Goal: Task Accomplishment & Management: Manage account settings

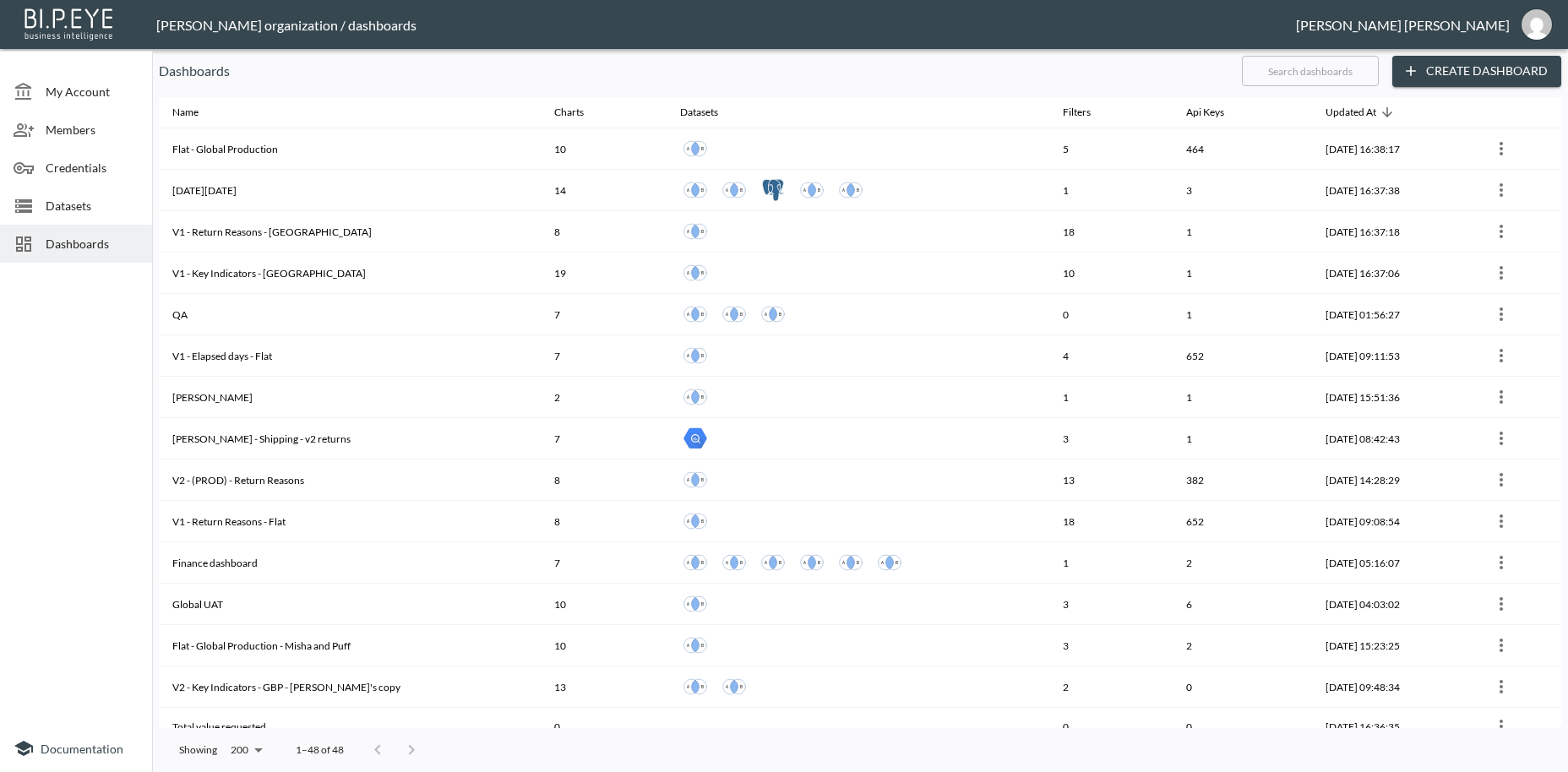
click at [66, 238] on span "Dashboards" at bounding box center [92, 243] width 93 height 17
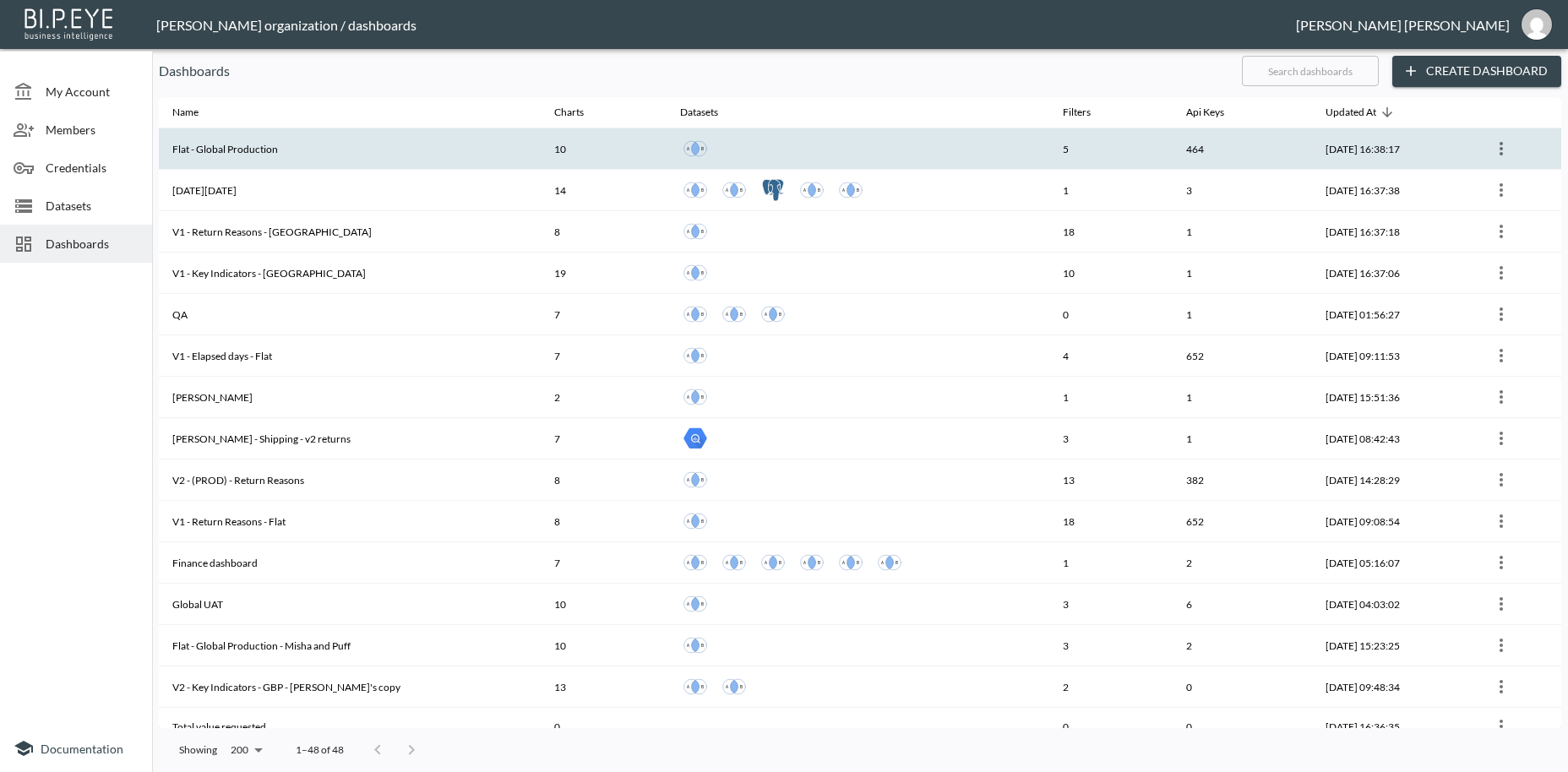
click at [248, 155] on th "Flat - Global Production" at bounding box center [350, 149] width 382 height 42
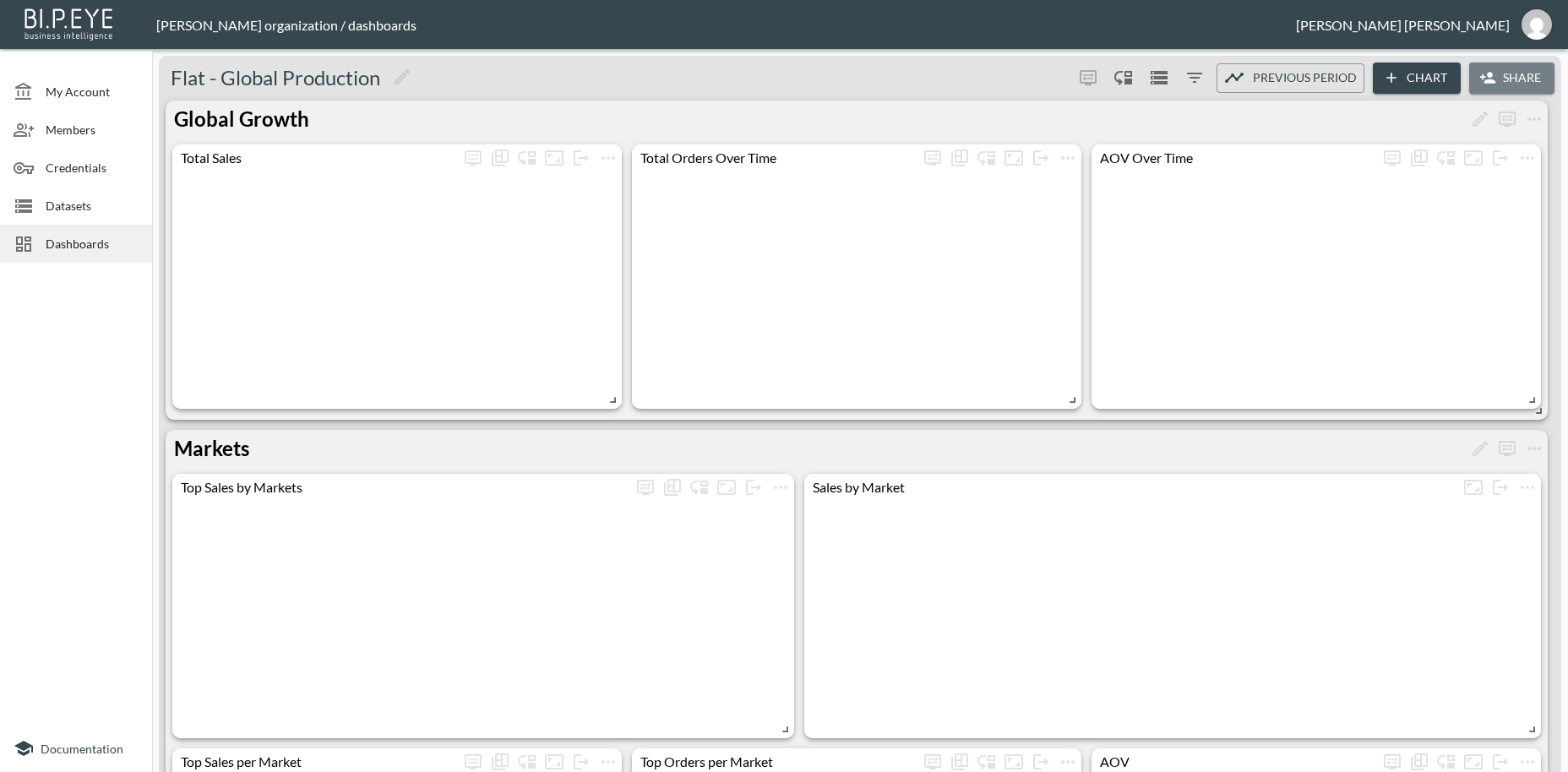
click at [1510, 79] on button "Share" at bounding box center [1512, 78] width 85 height 31
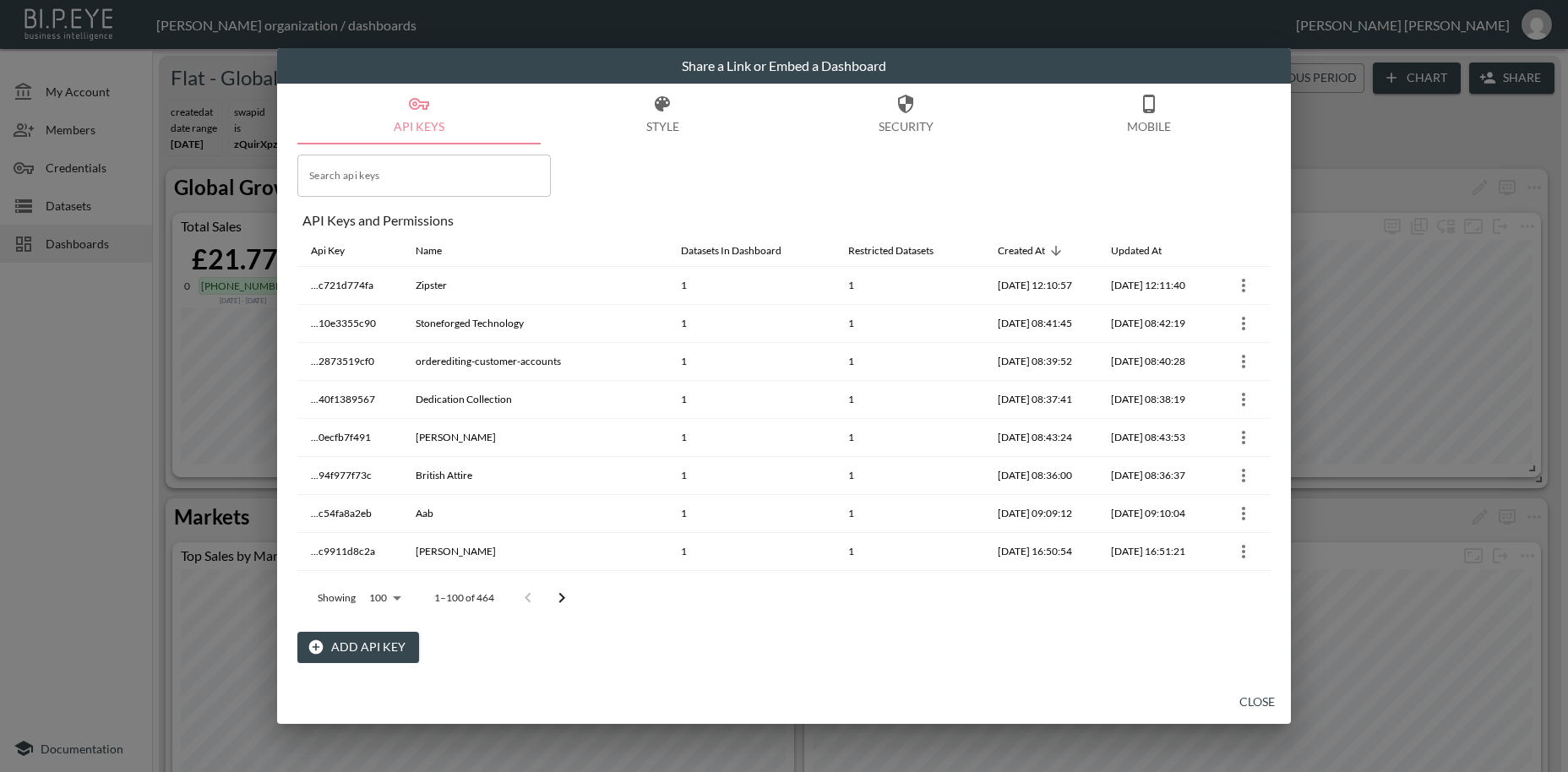
click at [370, 647] on button "Add API Key" at bounding box center [358, 647] width 122 height 31
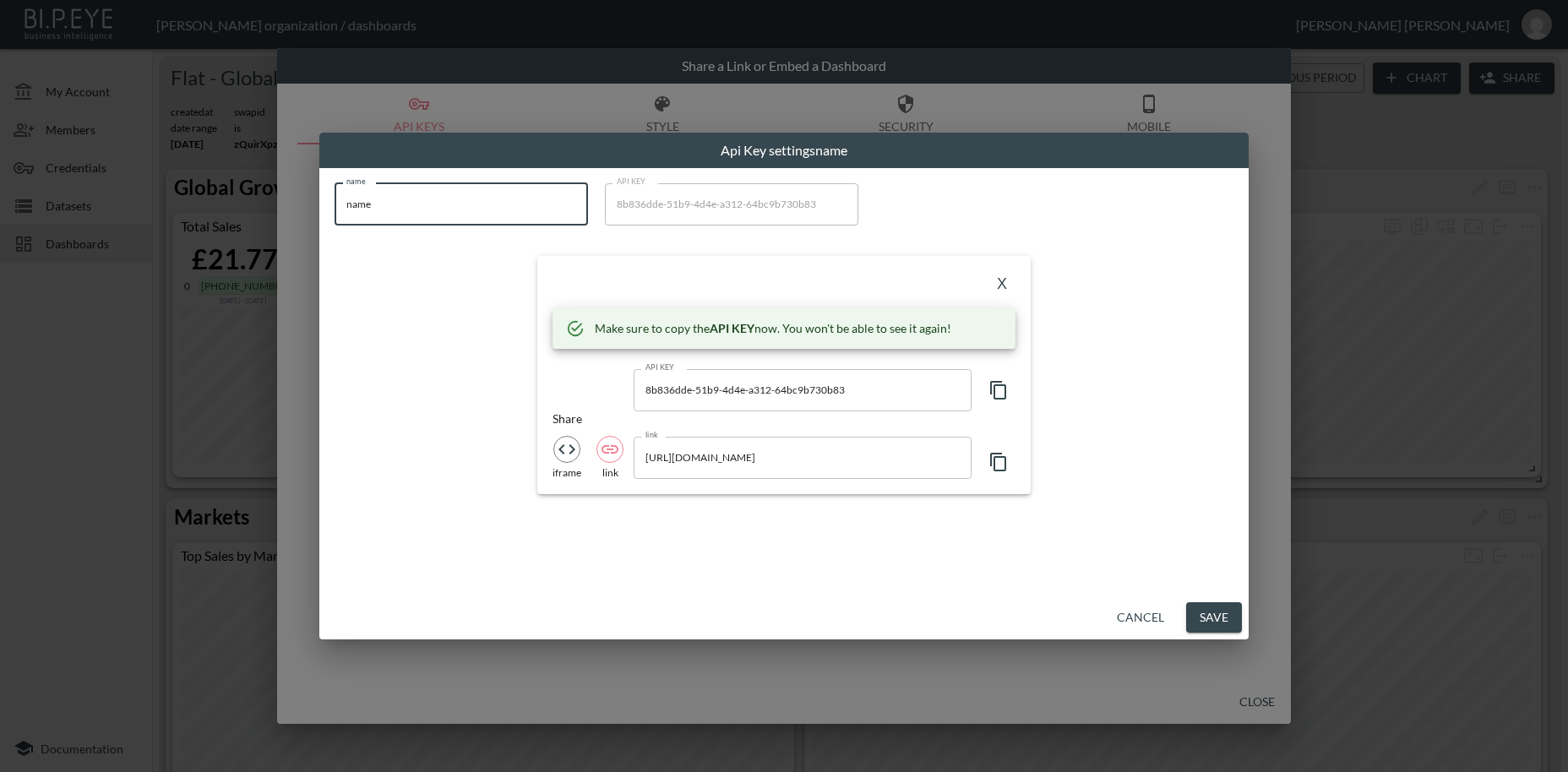
drag, startPoint x: 396, startPoint y: 203, endPoint x: 317, endPoint y: 214, distance: 79.8
click at [334, 196] on input "name" at bounding box center [461, 204] width 254 height 43
paste input "A VINTAGE FIT"
type input "A VINTAGE FIT"
click at [1000, 393] on icon "button" at bounding box center [999, 390] width 20 height 20
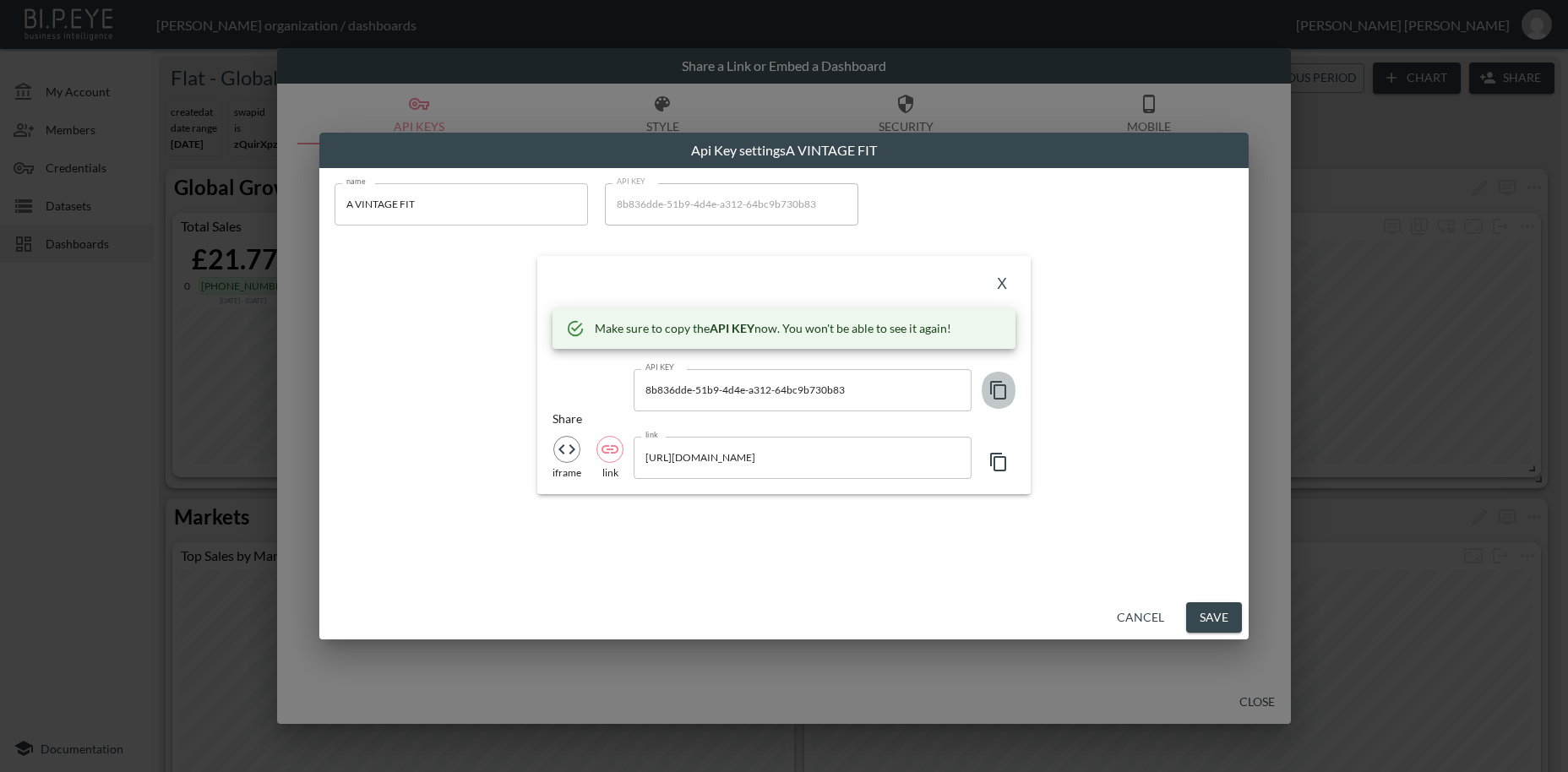
click at [1000, 393] on icon "button" at bounding box center [999, 390] width 20 height 20
click at [999, 283] on button "X" at bounding box center [1002, 285] width 27 height 27
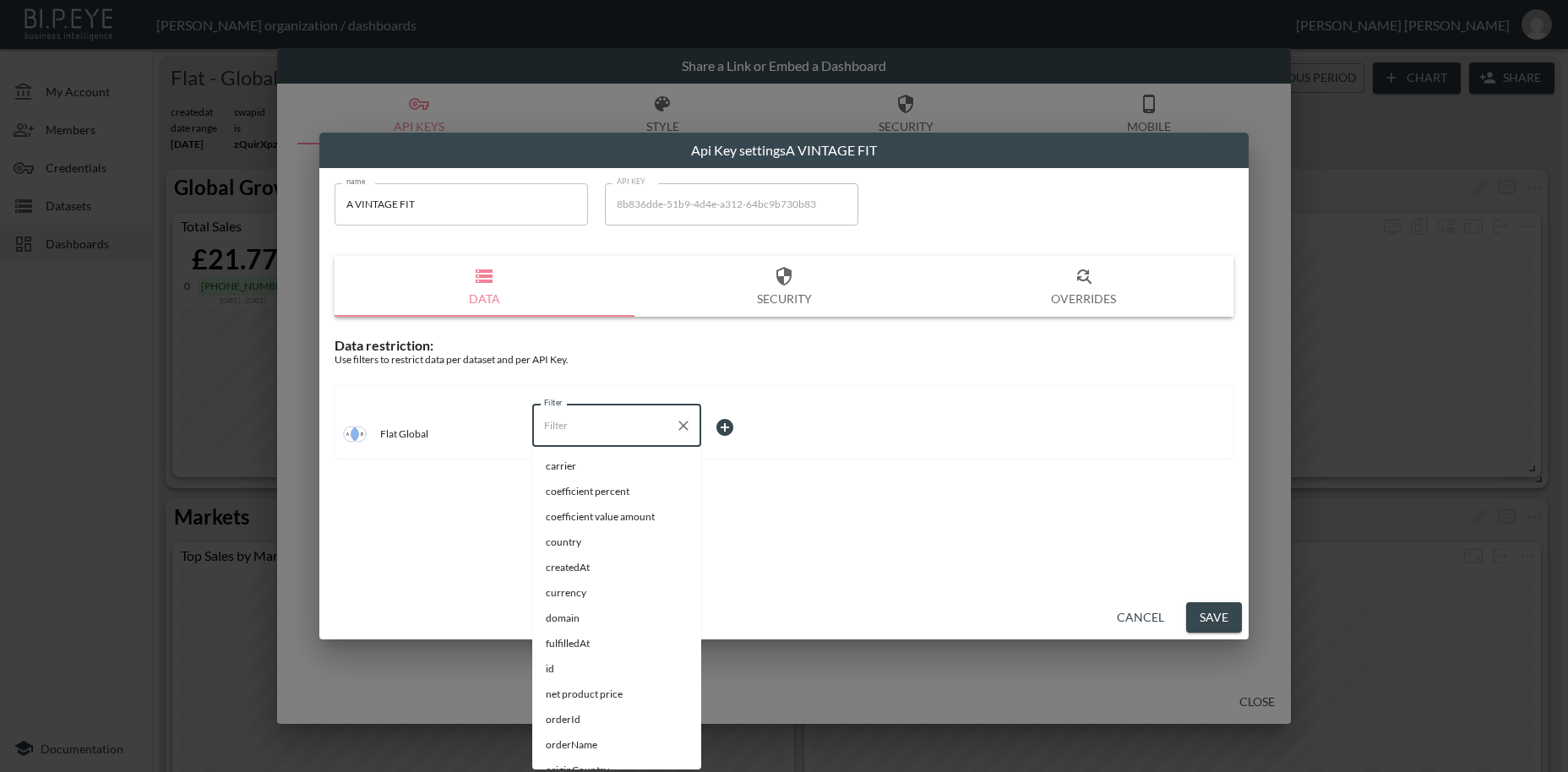
click at [572, 427] on input "Filter" at bounding box center [603, 426] width 129 height 27
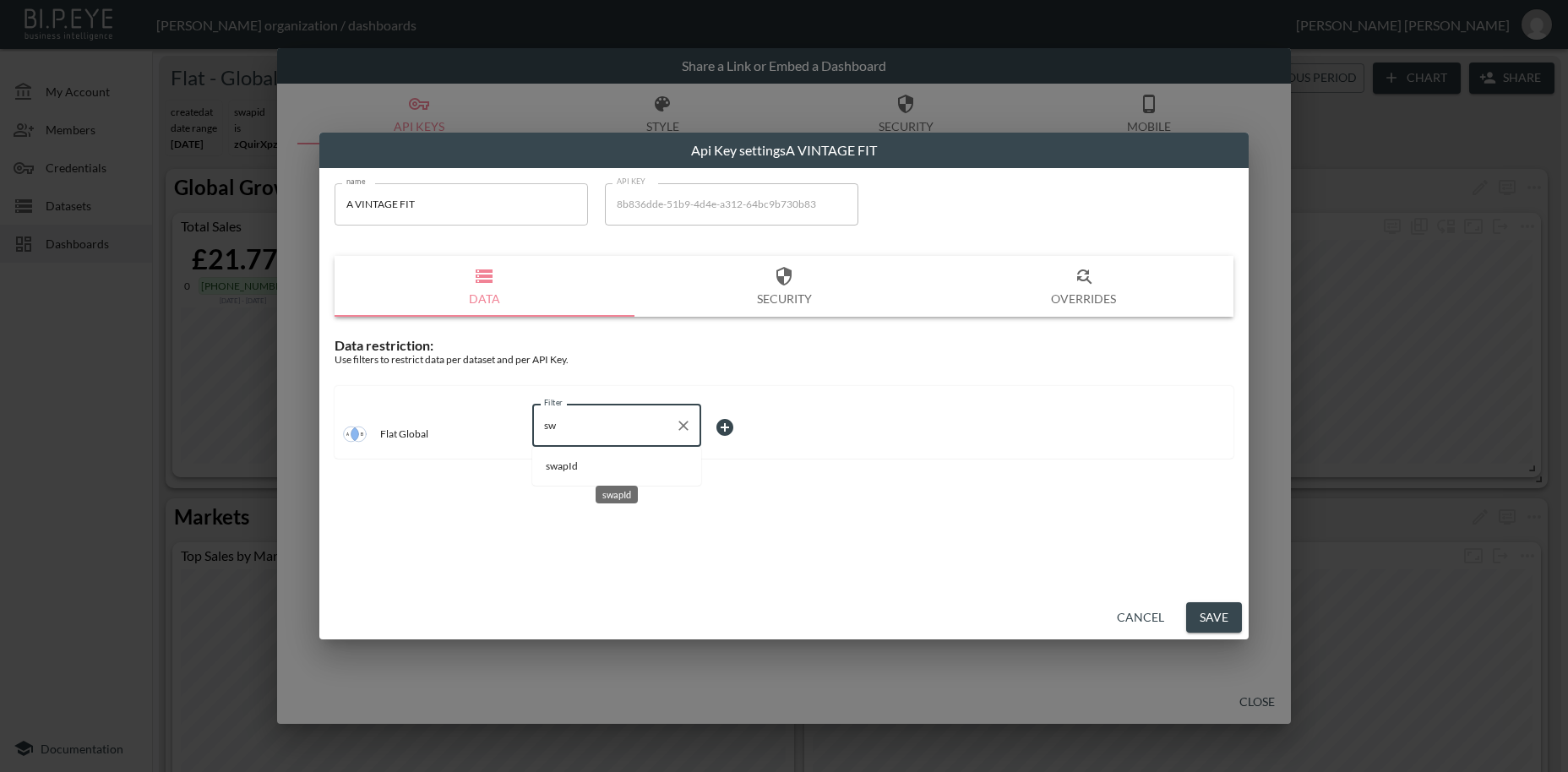
click at [595, 469] on span "swapId" at bounding box center [617, 467] width 142 height 15
type input "swapId"
click at [722, 426] on body "BI.P.EYE, Interactive Analytics Dashboards - app [PERSON_NAME] organization / d…" at bounding box center [784, 386] width 1568 height 772
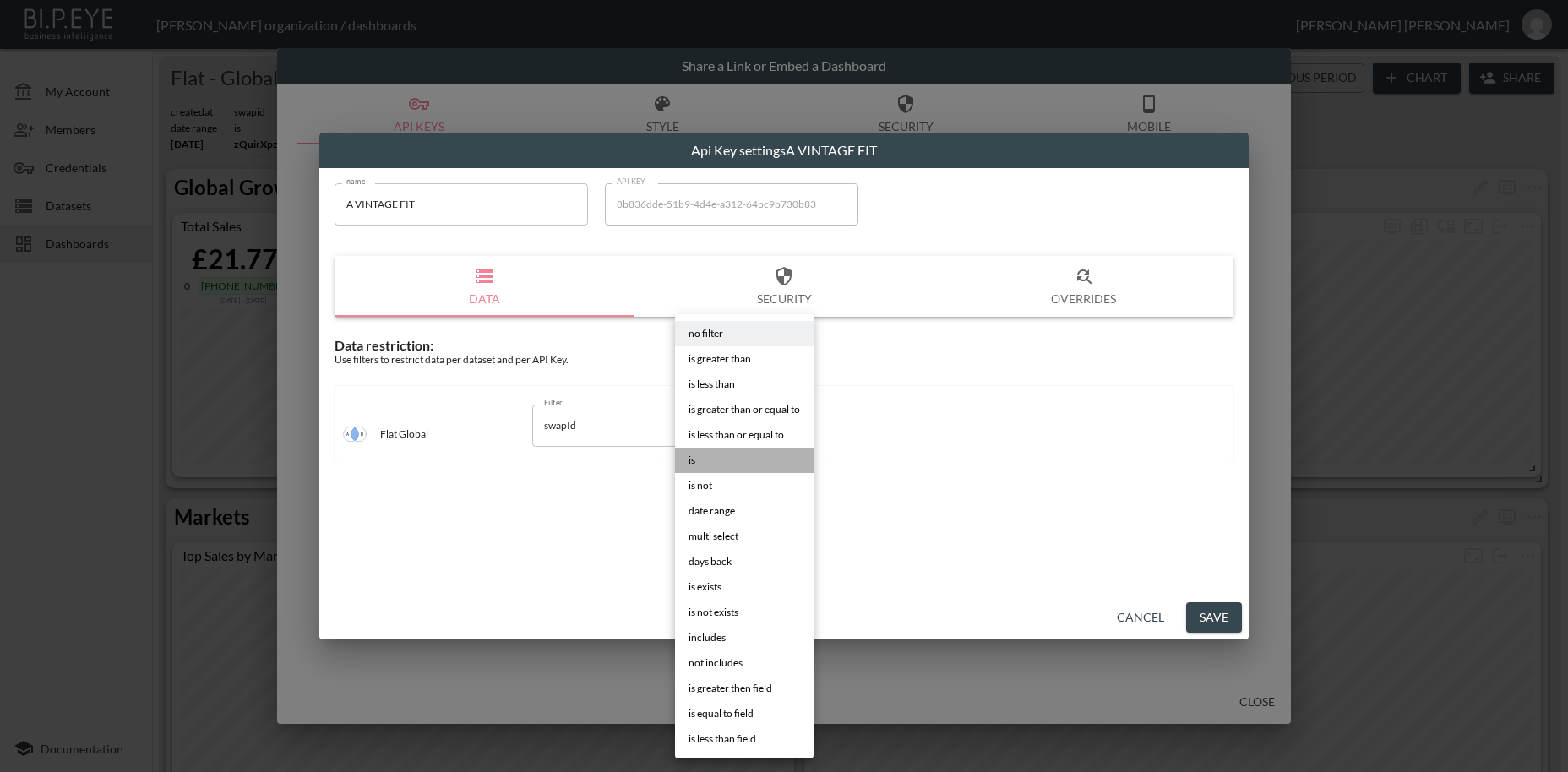
click at [698, 463] on li "is" at bounding box center [744, 460] width 138 height 25
type input "is"
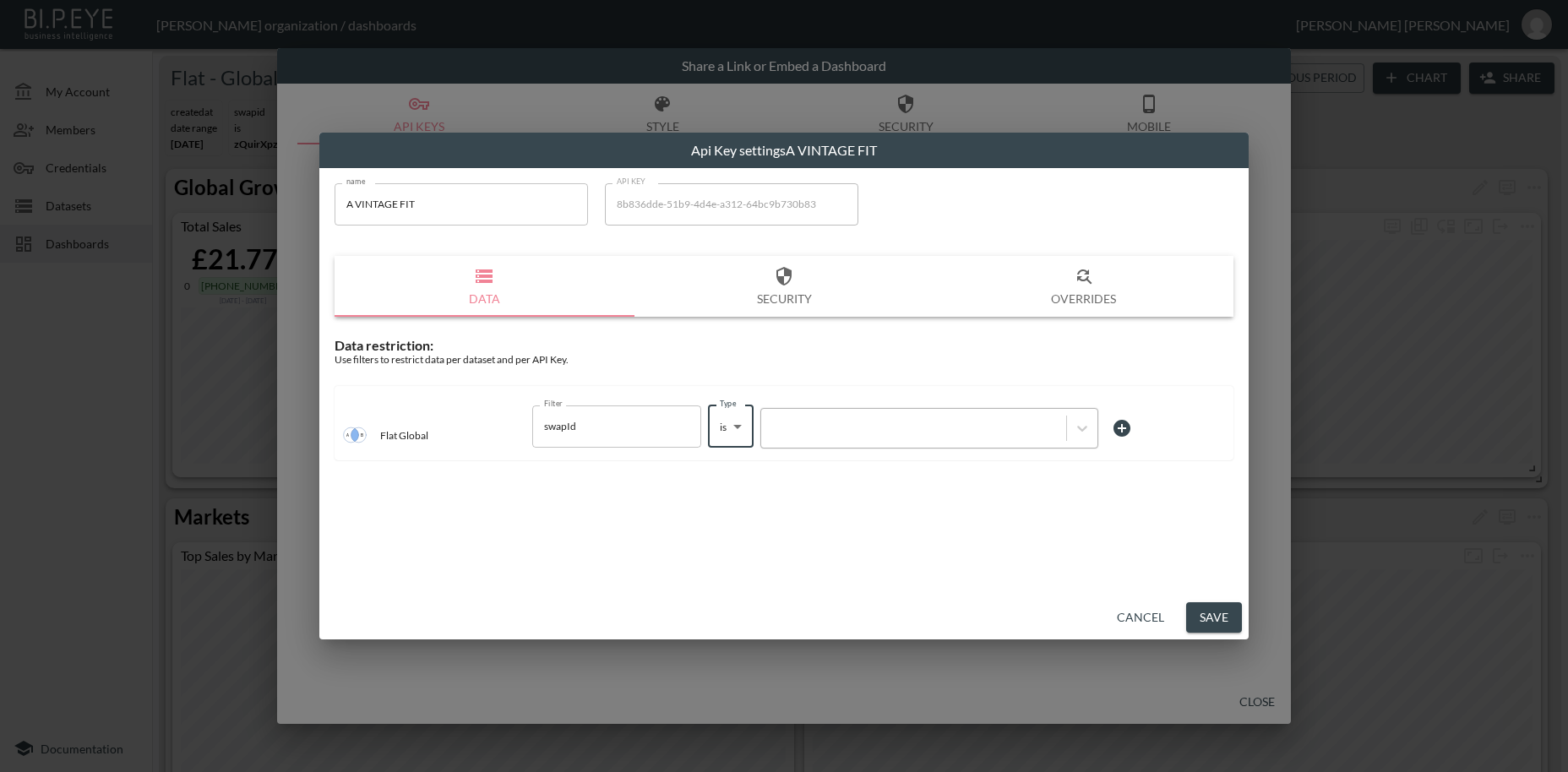
click at [828, 433] on div at bounding box center [913, 428] width 288 height 16
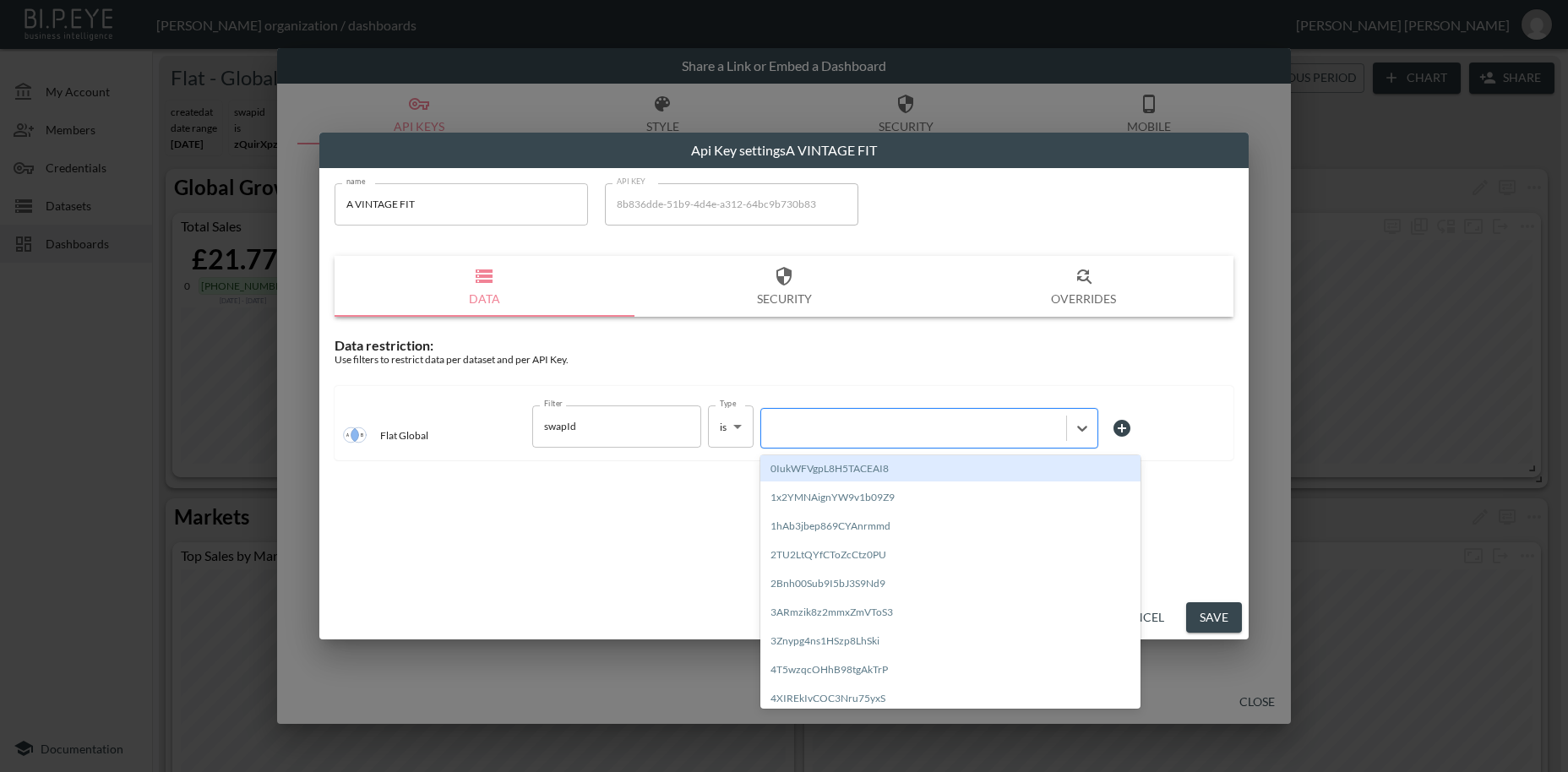
paste input "QzK3lM2ZYYf9N3ZU7b1I"
type input "QzK3lM2ZYYf9N3ZU7b1I"
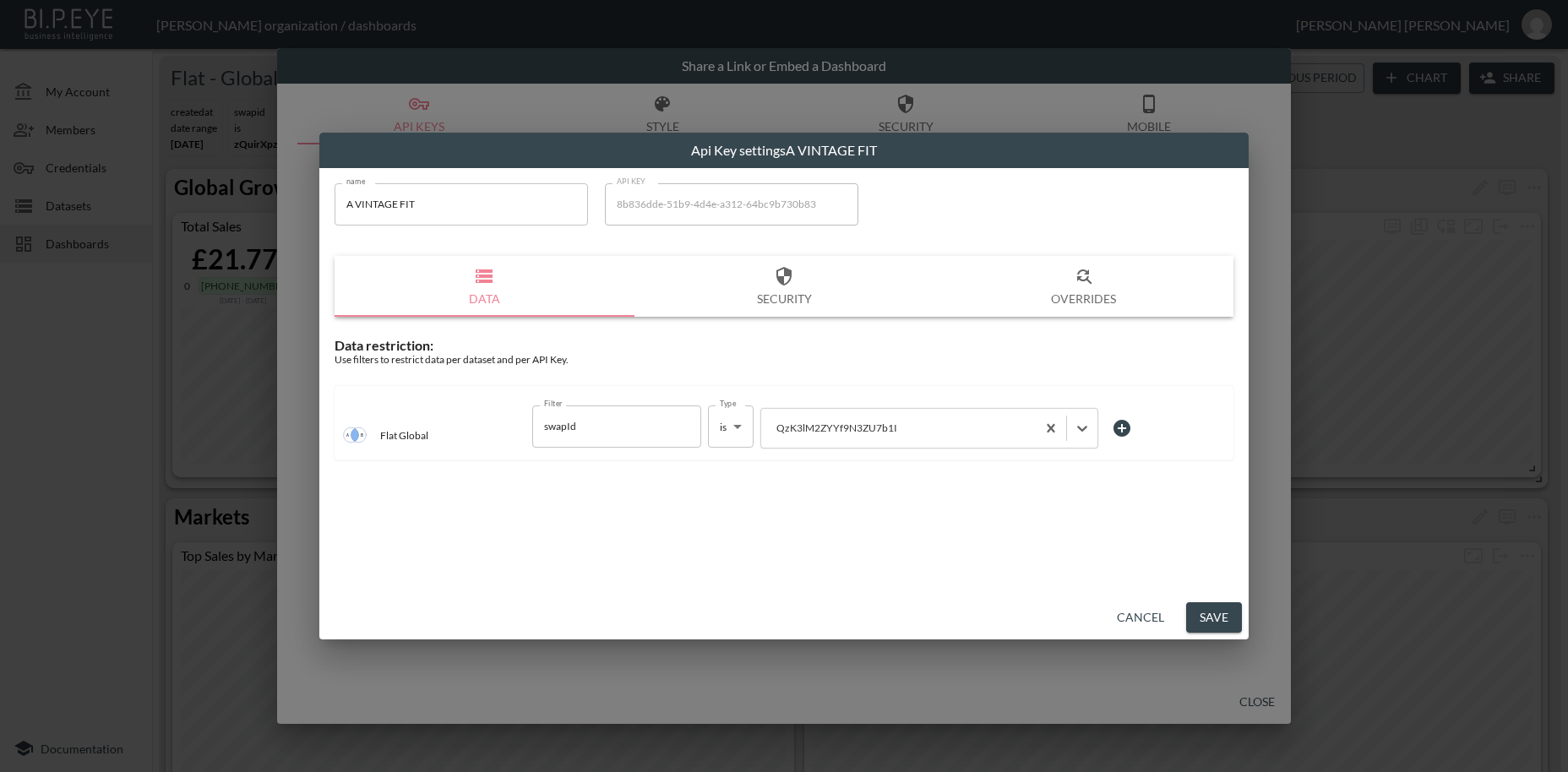
click at [1228, 625] on button "Save" at bounding box center [1214, 618] width 56 height 31
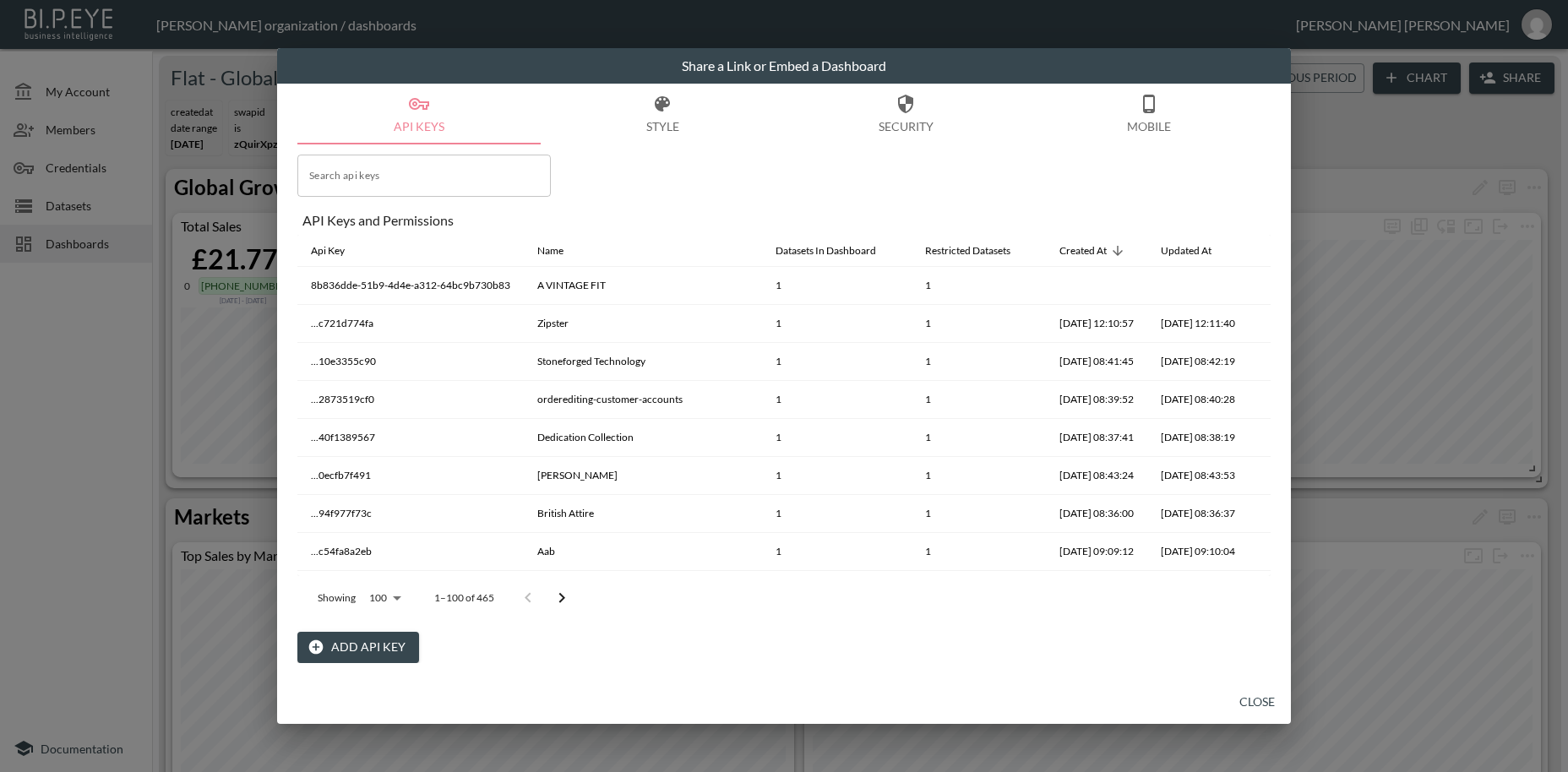
click at [346, 647] on button "Add API Key" at bounding box center [358, 647] width 122 height 31
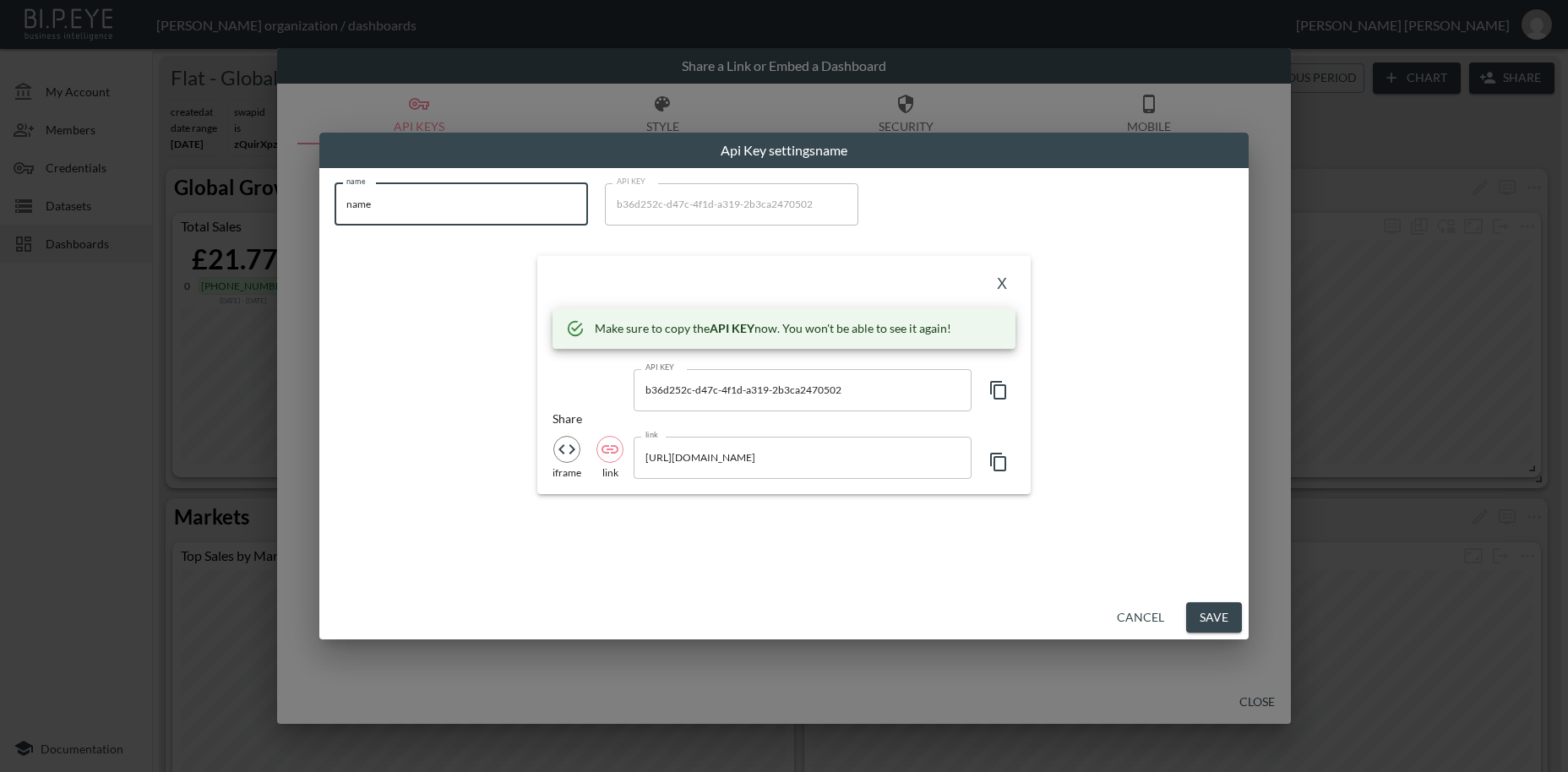
drag, startPoint x: 327, startPoint y: 201, endPoint x: 309, endPoint y: 197, distance: 18.4
click at [334, 197] on input "name" at bounding box center [461, 204] width 254 height 43
paste input "BE Ultimate - Shop"
type input "BE Ultimate - Shop"
click at [1000, 395] on icon "button" at bounding box center [999, 390] width 20 height 20
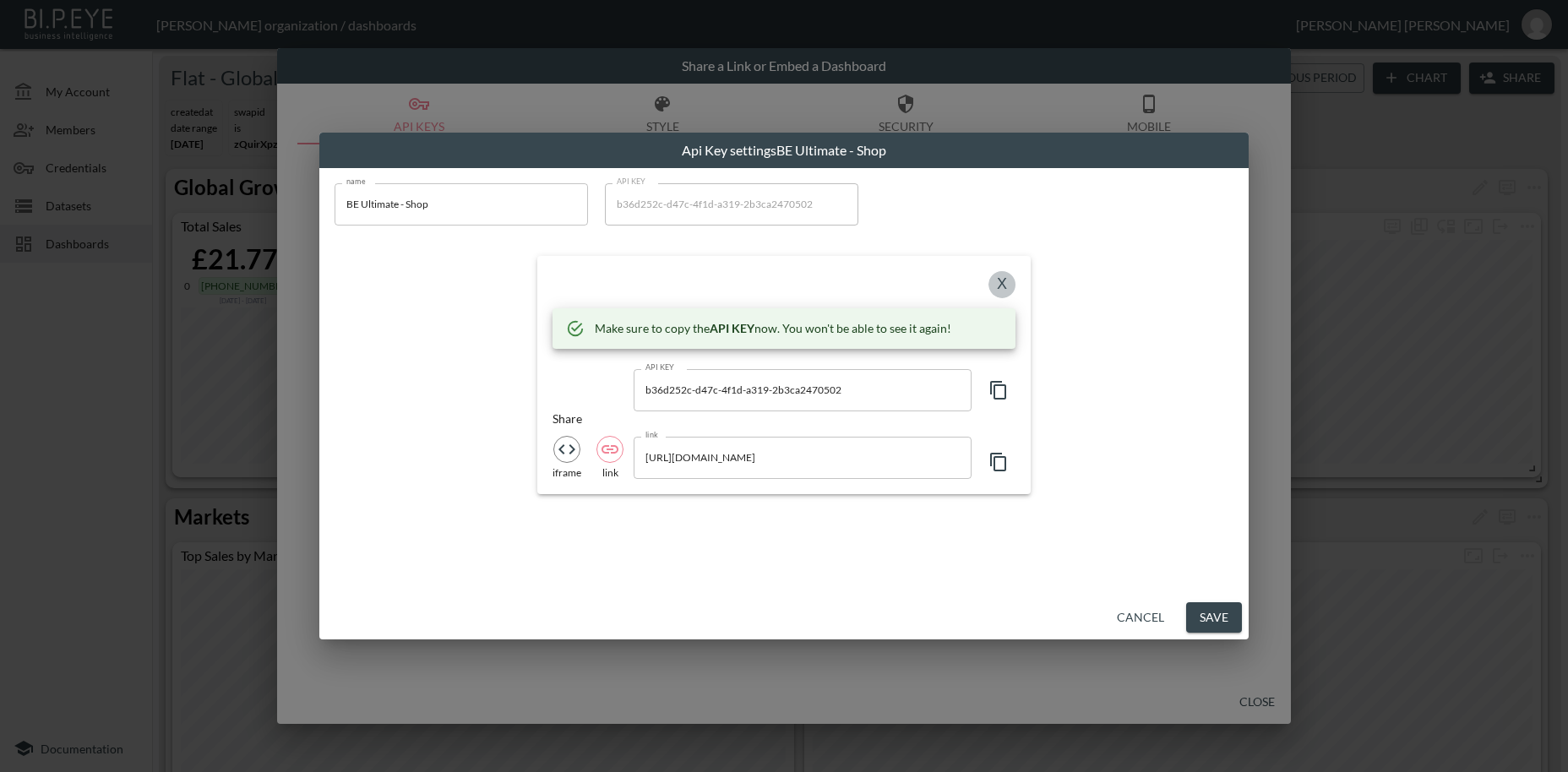
click at [1000, 286] on button "X" at bounding box center [1002, 285] width 27 height 27
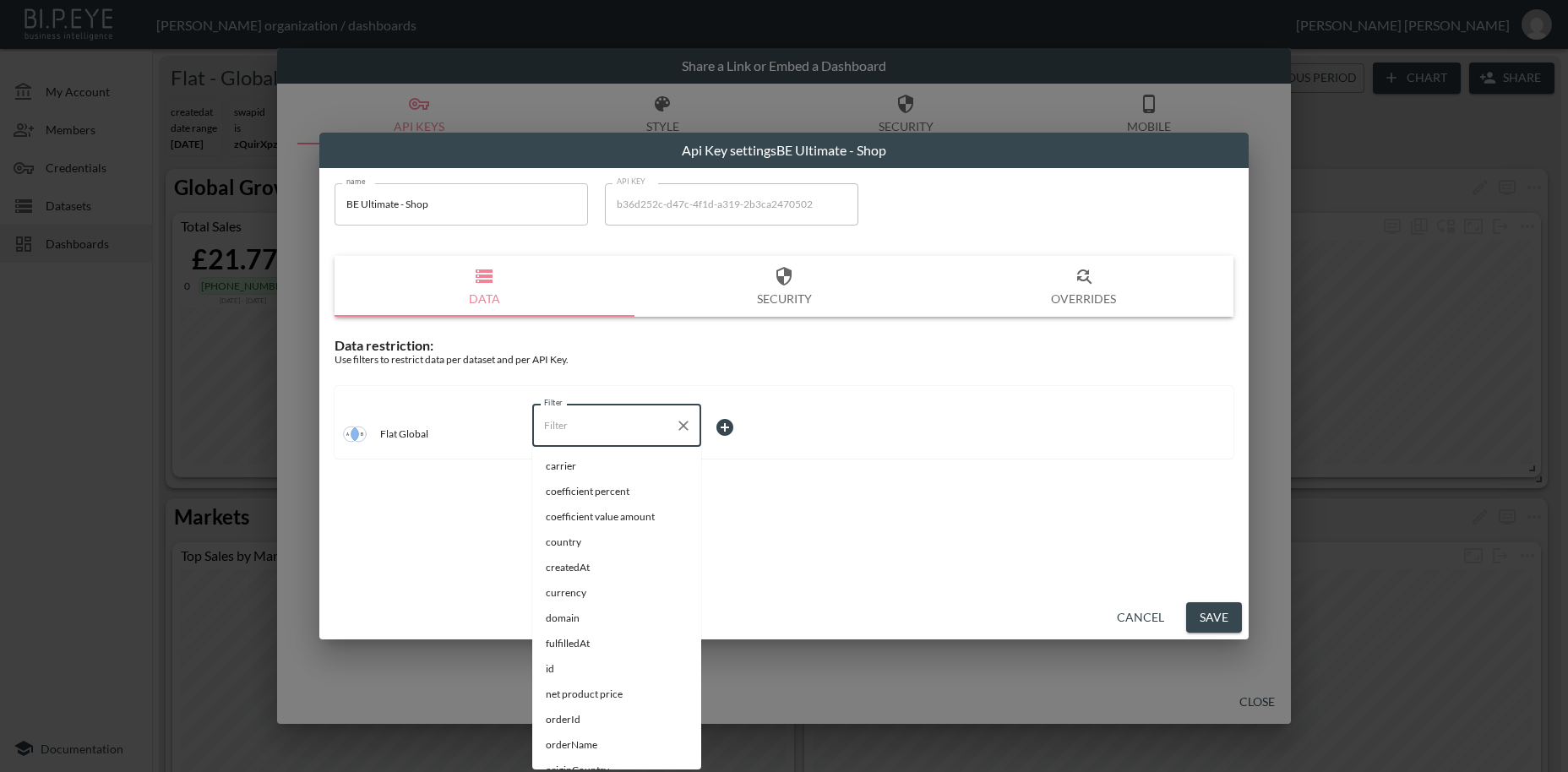
click at [575, 429] on input "Filter" at bounding box center [603, 426] width 129 height 27
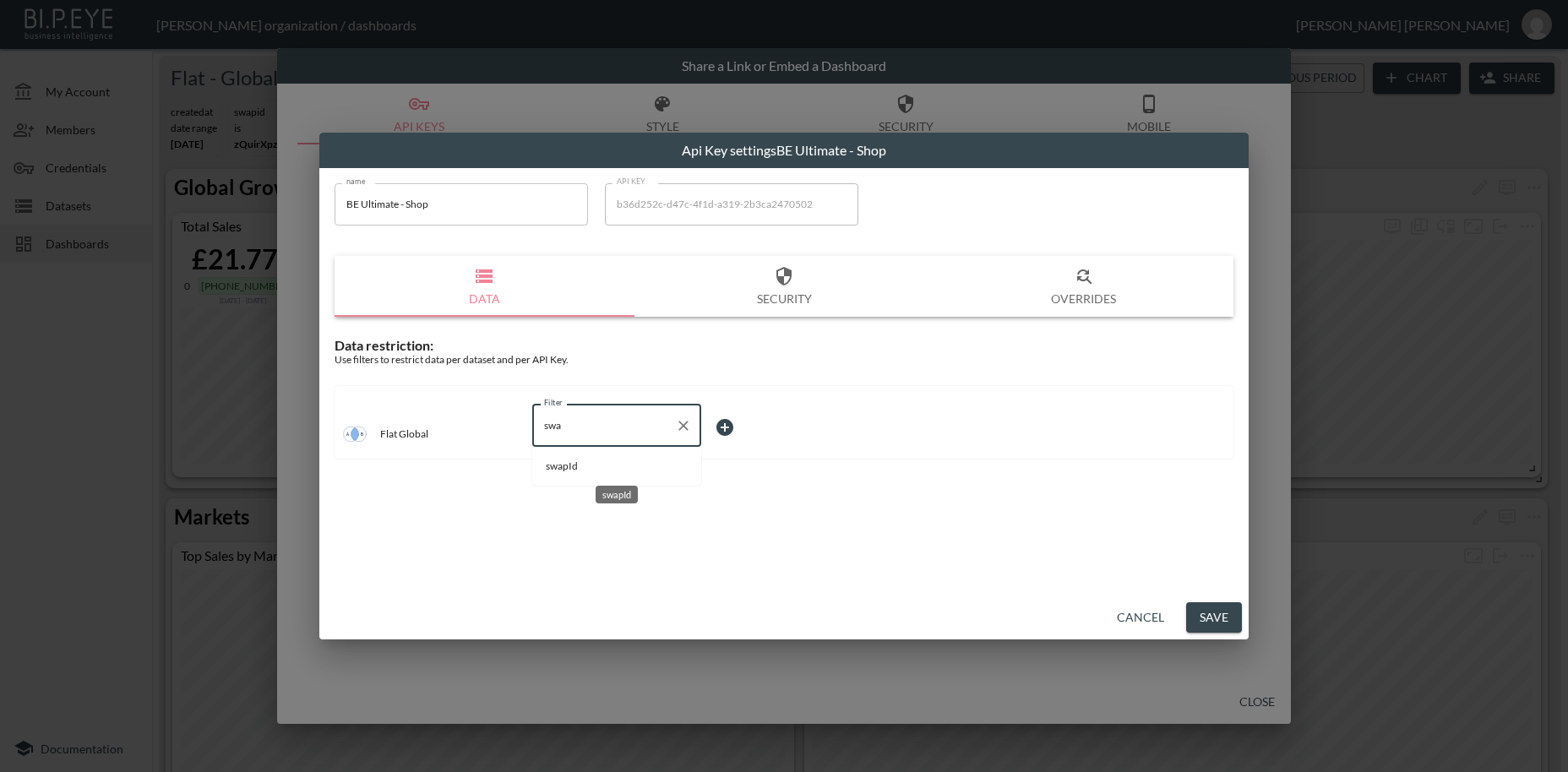
click at [574, 465] on span "swapId" at bounding box center [617, 467] width 142 height 15
type input "swapId"
click at [724, 424] on body "BI.P.EYE, Interactive Analytics Dashboards - app [PERSON_NAME] organization / d…" at bounding box center [784, 386] width 1568 height 772
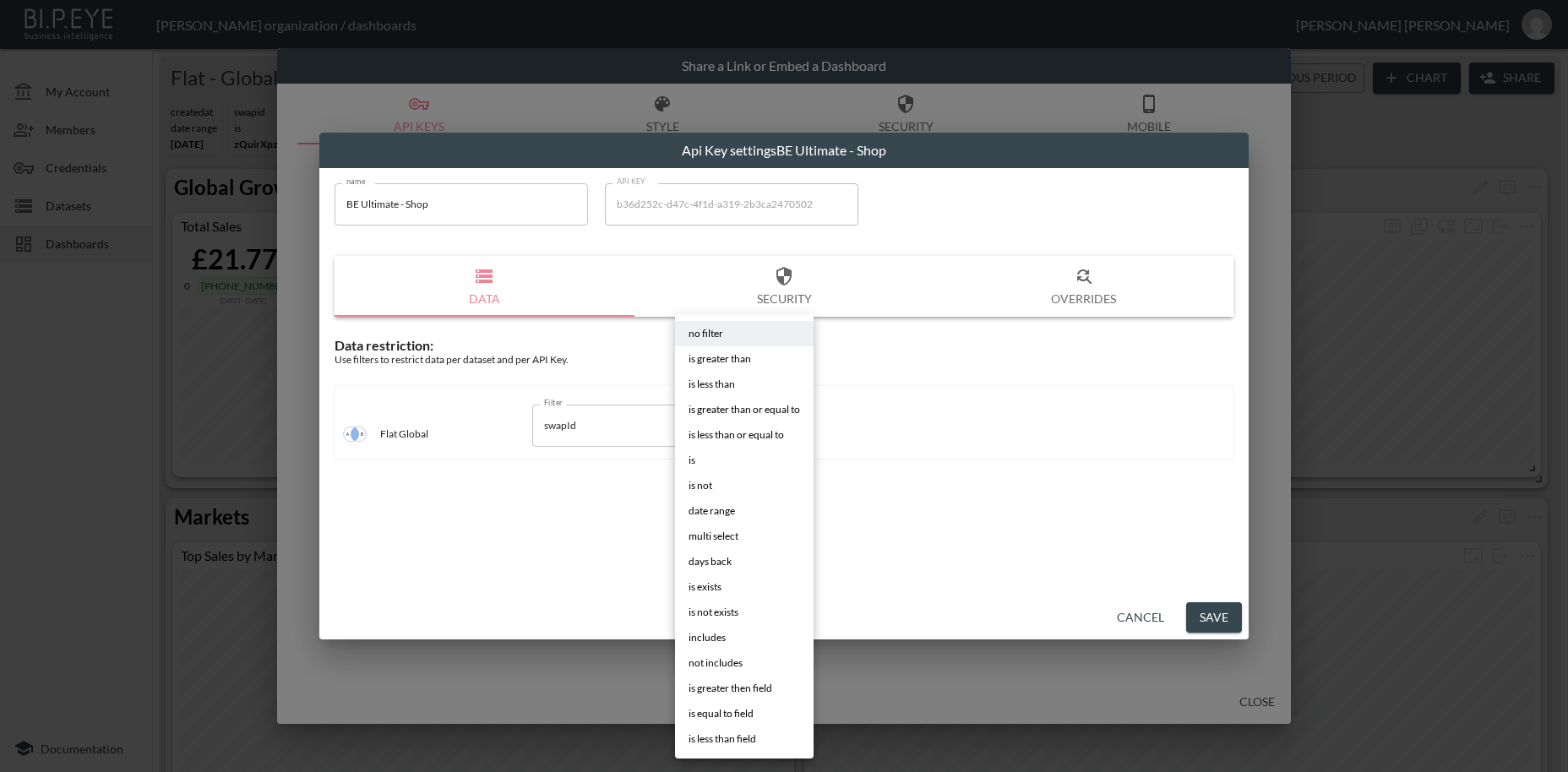
click at [702, 465] on li "is" at bounding box center [744, 460] width 138 height 25
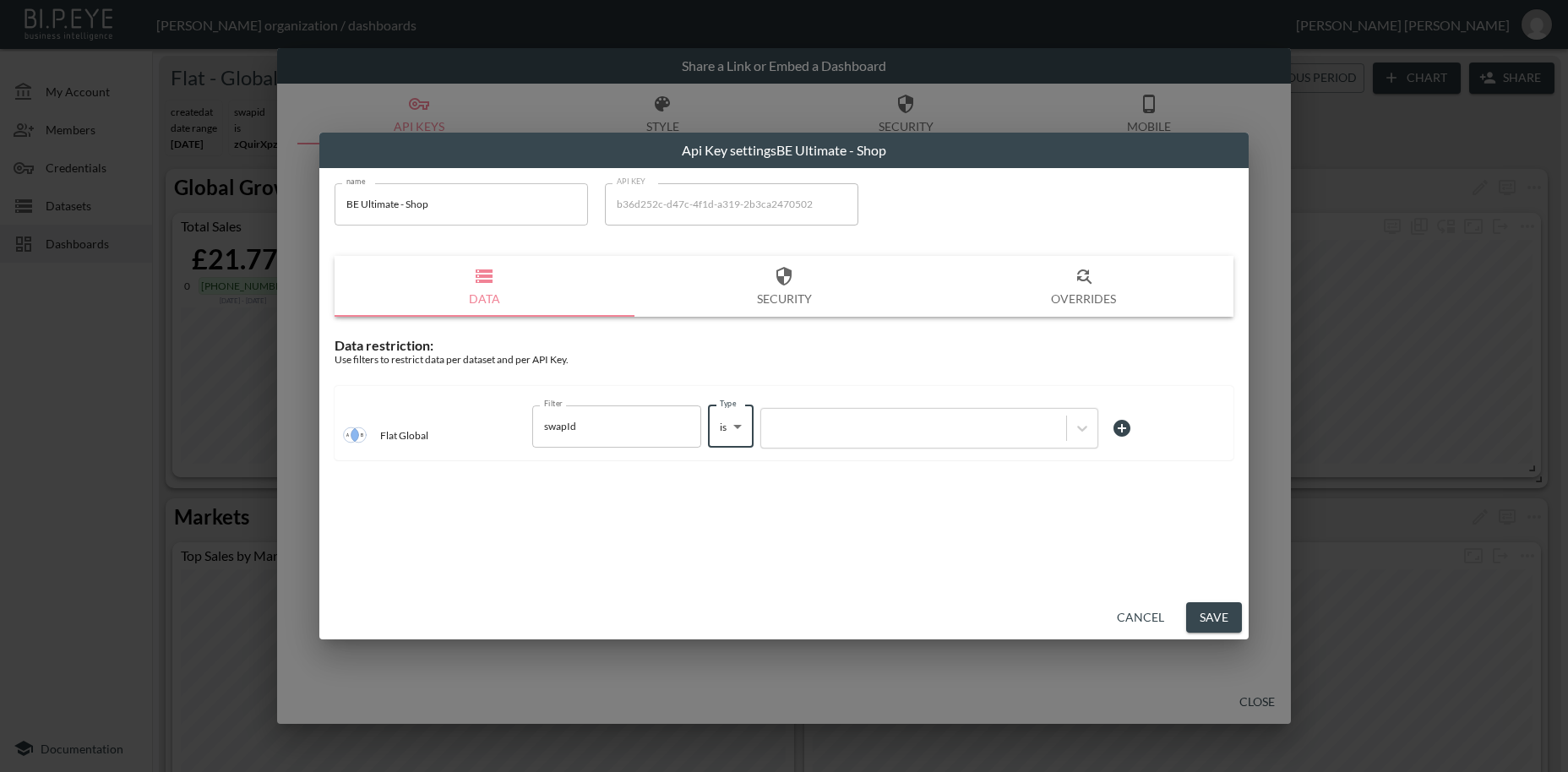
type input "is"
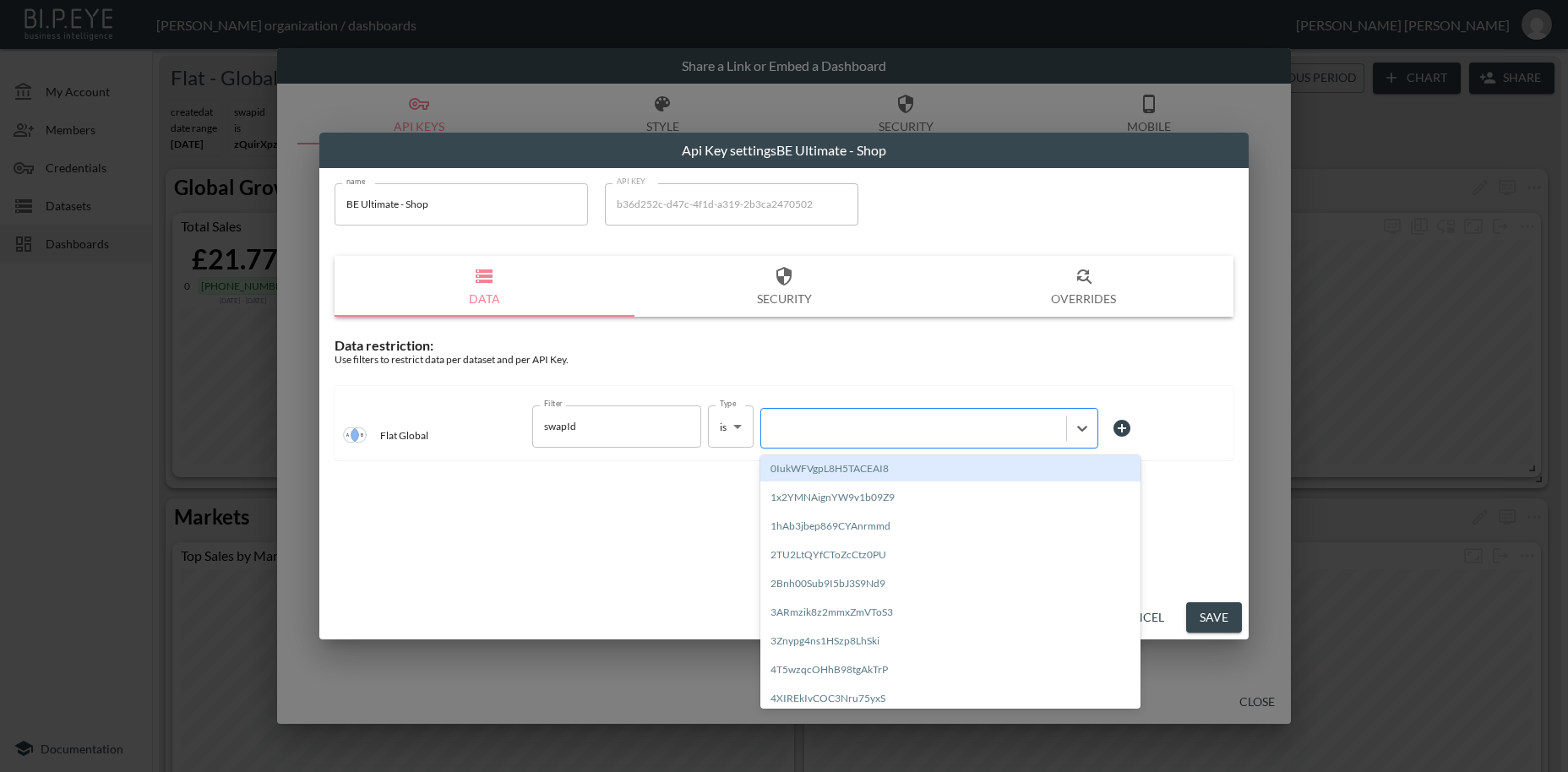
click at [850, 431] on div at bounding box center [913, 428] width 288 height 16
paste input "Nl51nYgMJEfbQMIQvDzH"
type input "Nl51nYgMJEfbQMIQvDzH"
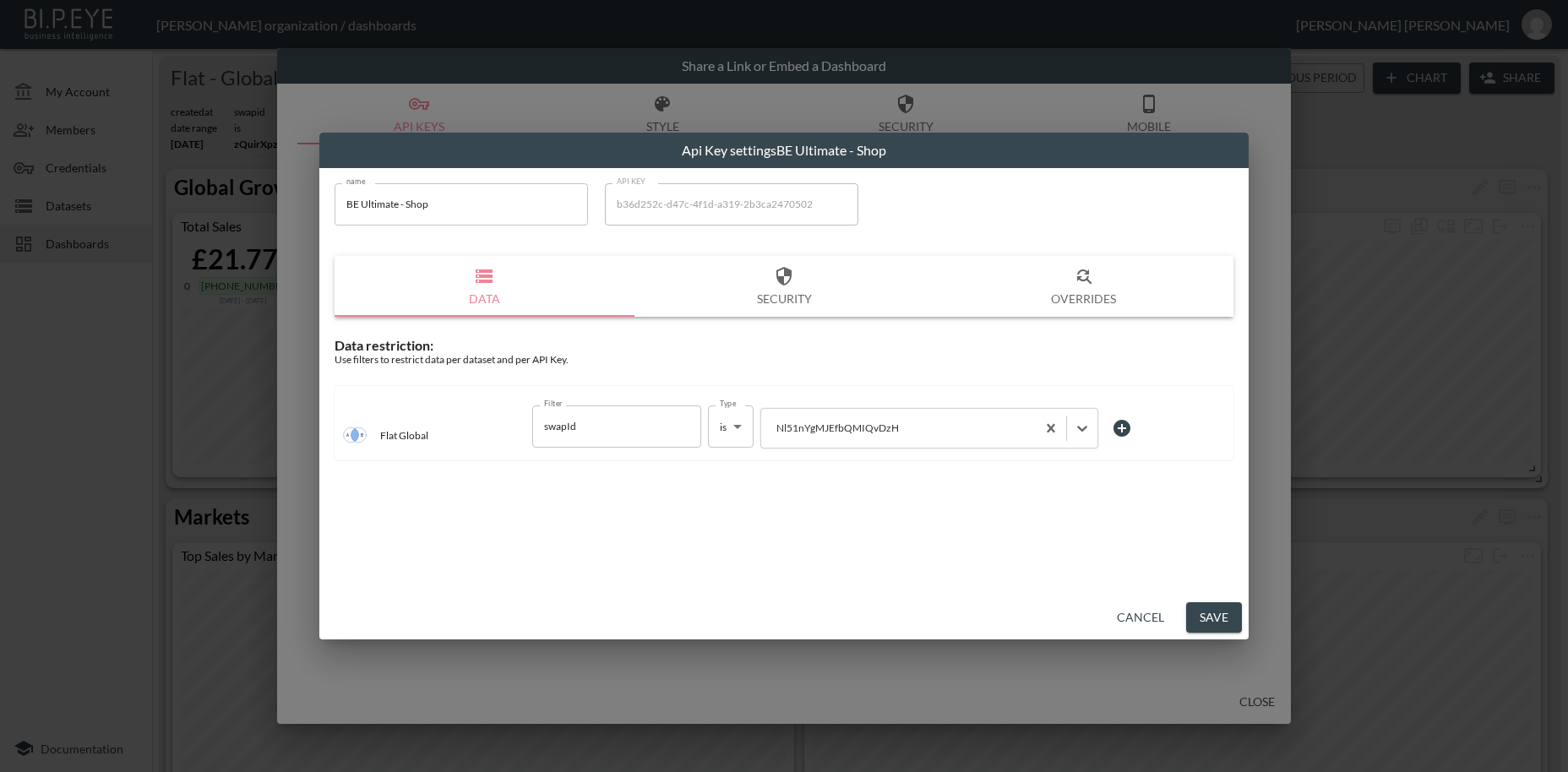
click at [1219, 613] on button "Save" at bounding box center [1214, 618] width 56 height 31
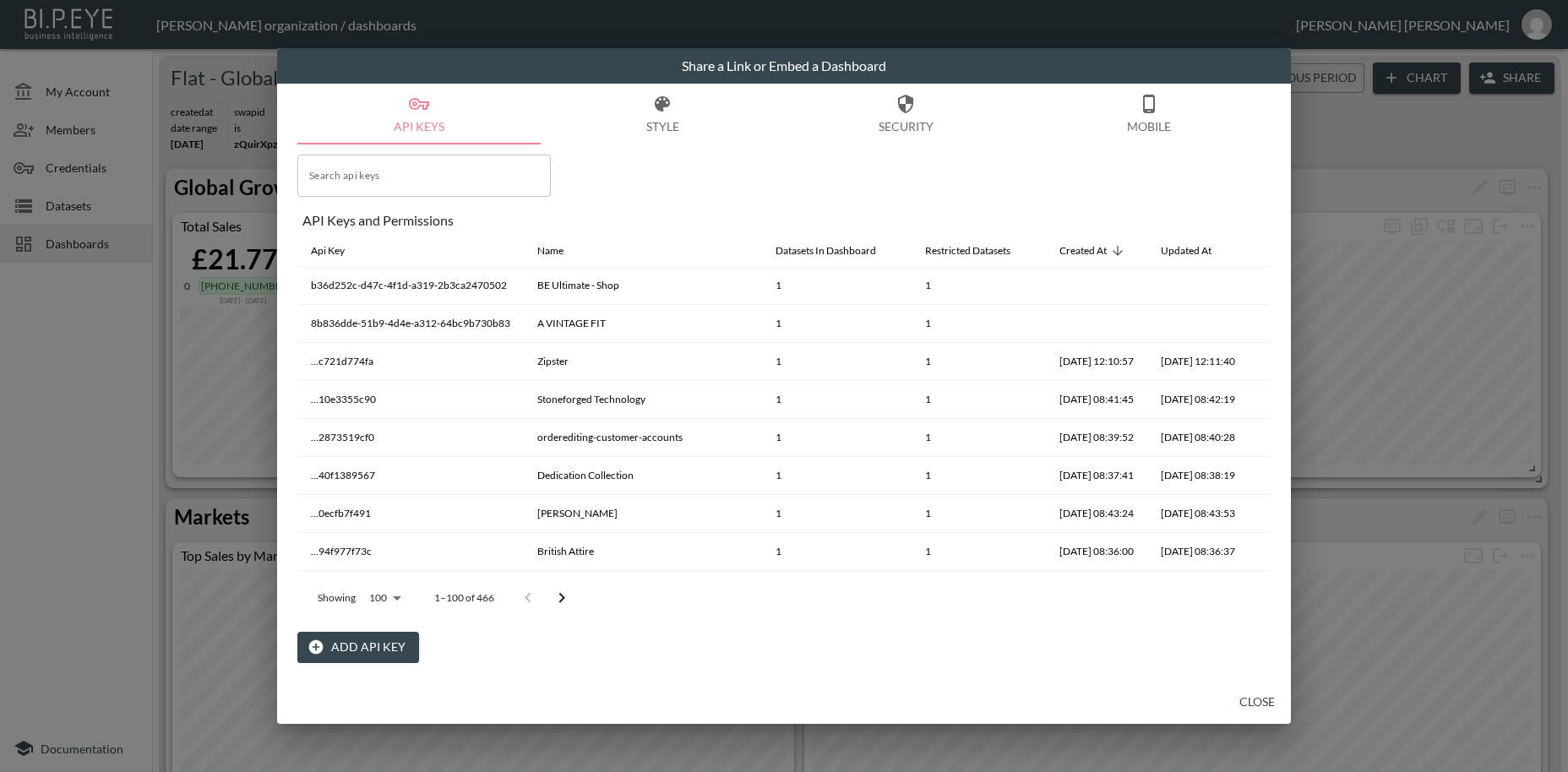
click at [1249, 706] on button "Close" at bounding box center [1257, 702] width 54 height 31
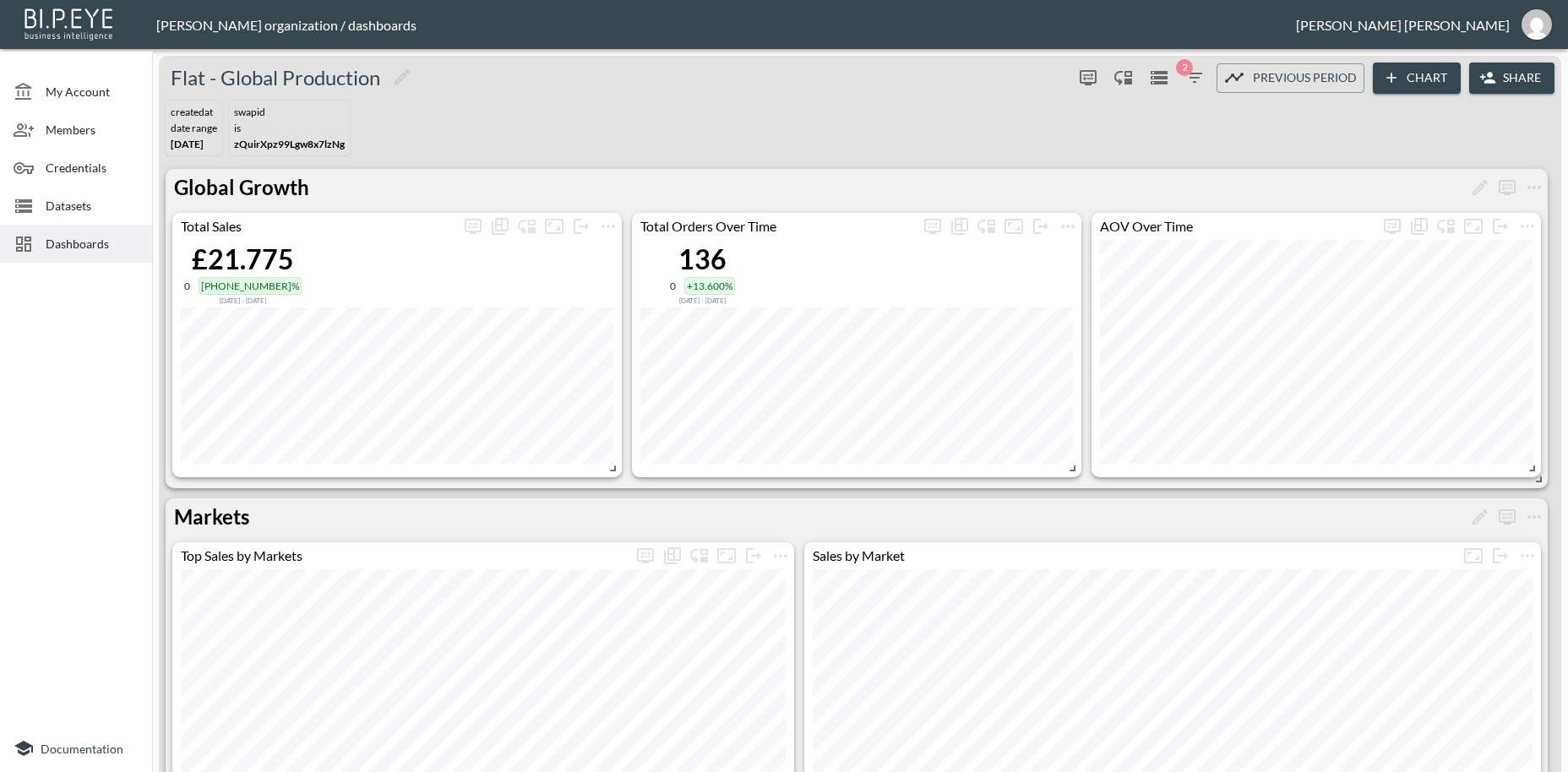
click at [75, 167] on span "Credentials" at bounding box center [92, 168] width 93 height 17
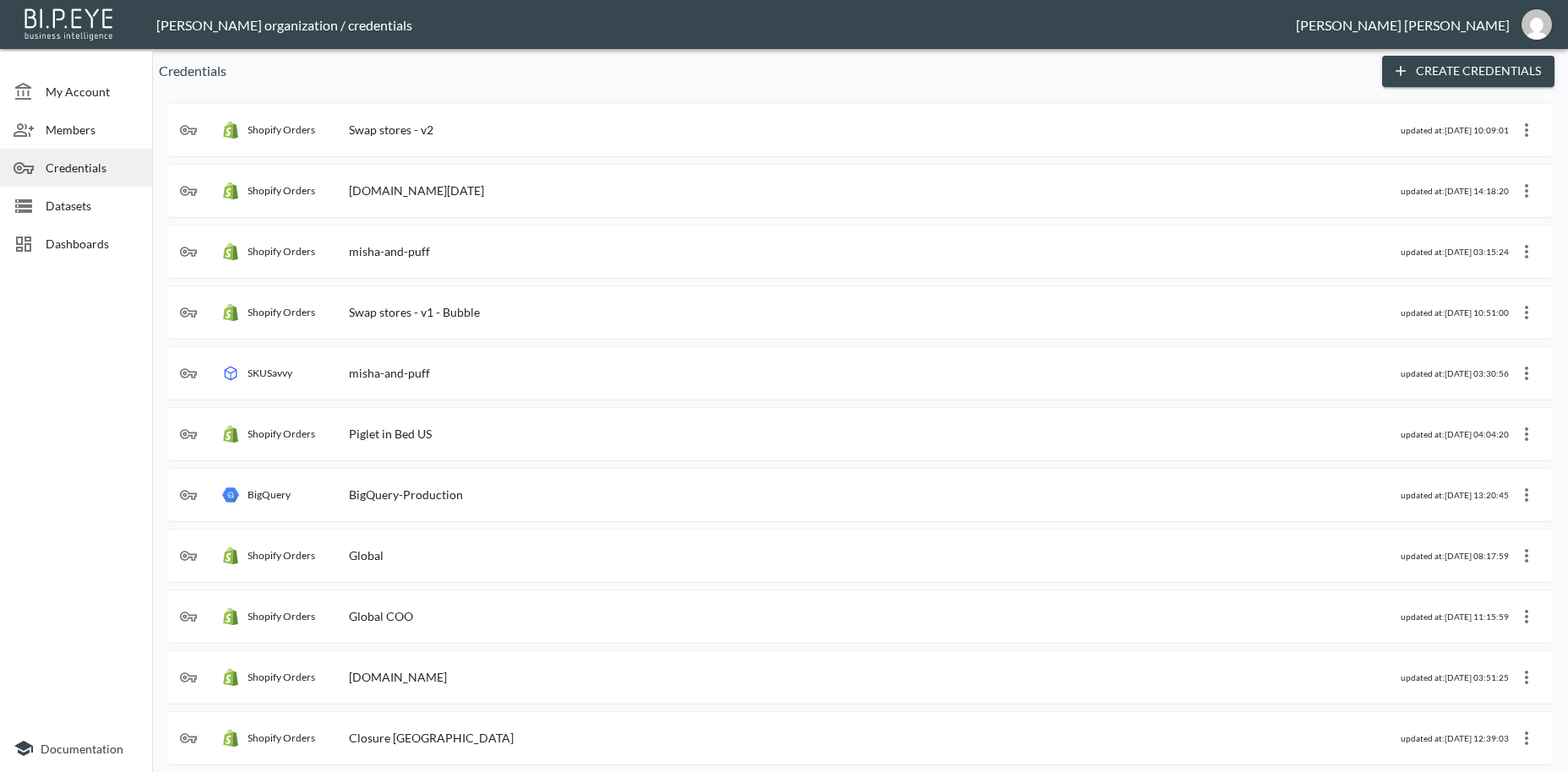
click at [376, 130] on div "Swap stores - v2" at bounding box center [390, 129] width 84 height 15
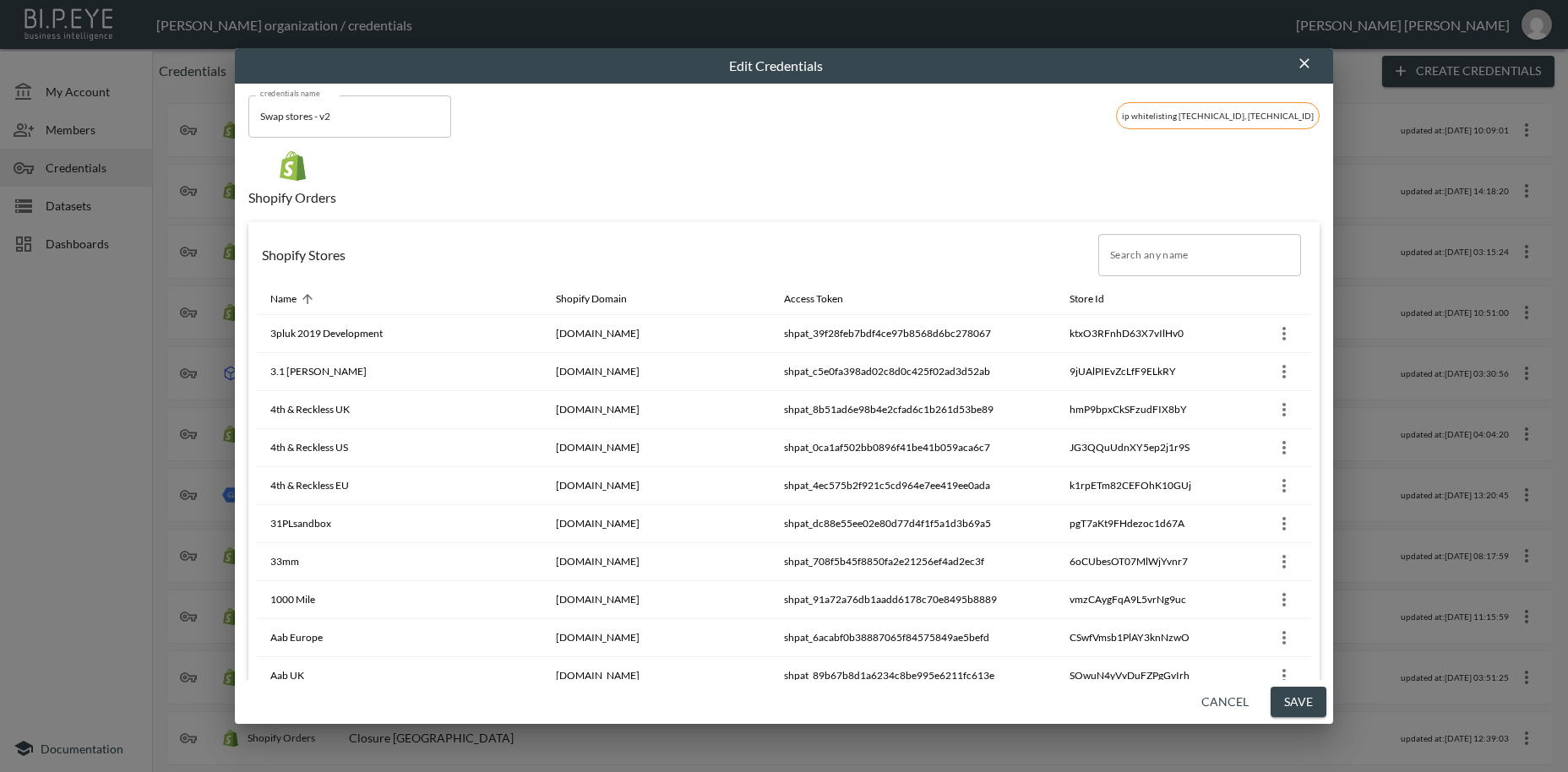
click at [1140, 245] on input "Search any name" at bounding box center [1199, 256] width 202 height 43
paste input "LOCI"
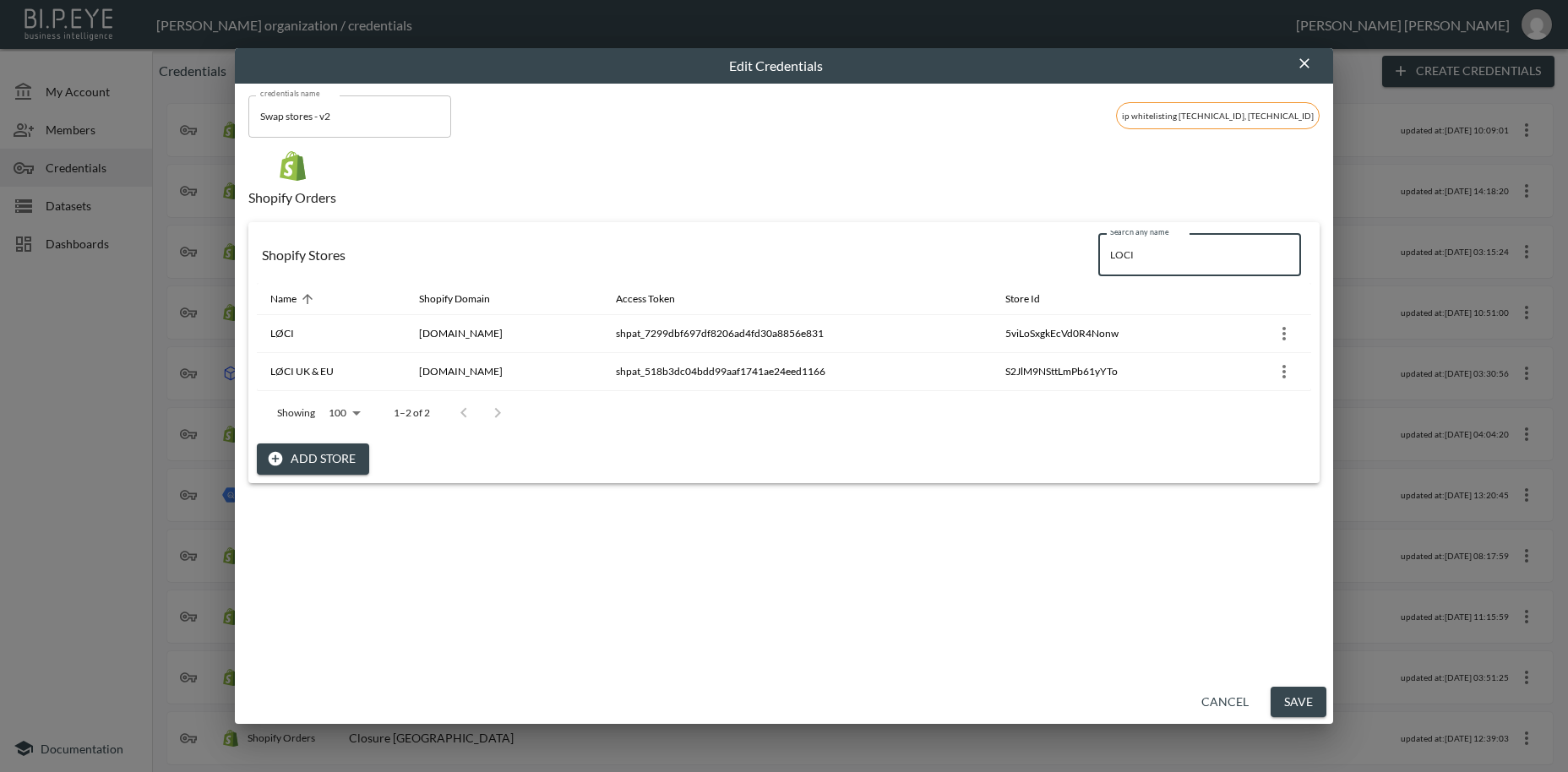
drag, startPoint x: 1188, startPoint y: 255, endPoint x: 1035, endPoint y: 237, distance: 154.1
click at [1098, 237] on input "LOCI" at bounding box center [1199, 256] width 202 height 43
paste input "A VINTAGE FIT"
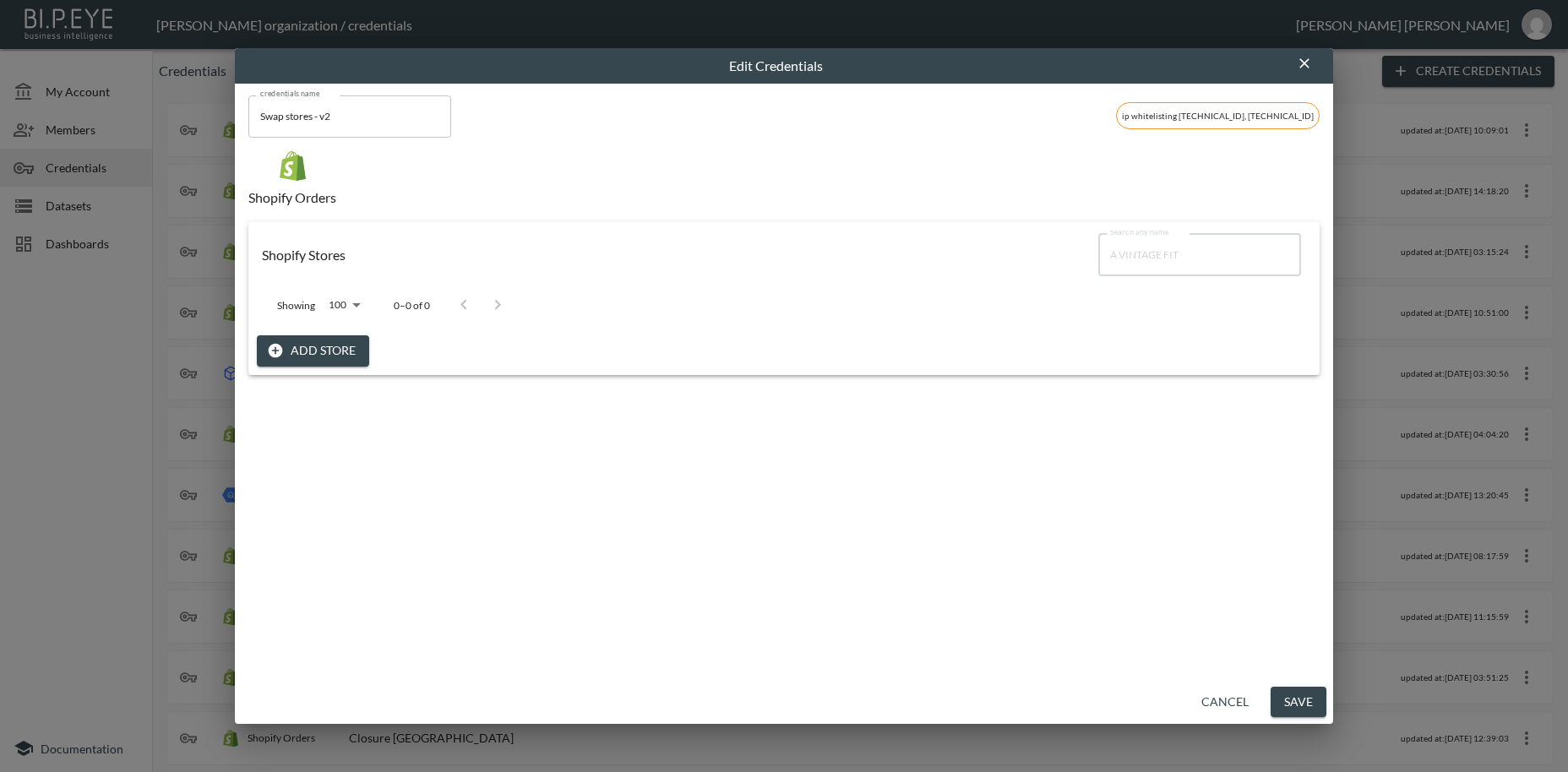
type input "A VINTAGE FIT"
click at [294, 341] on button "Add Store" at bounding box center [313, 351] width 112 height 31
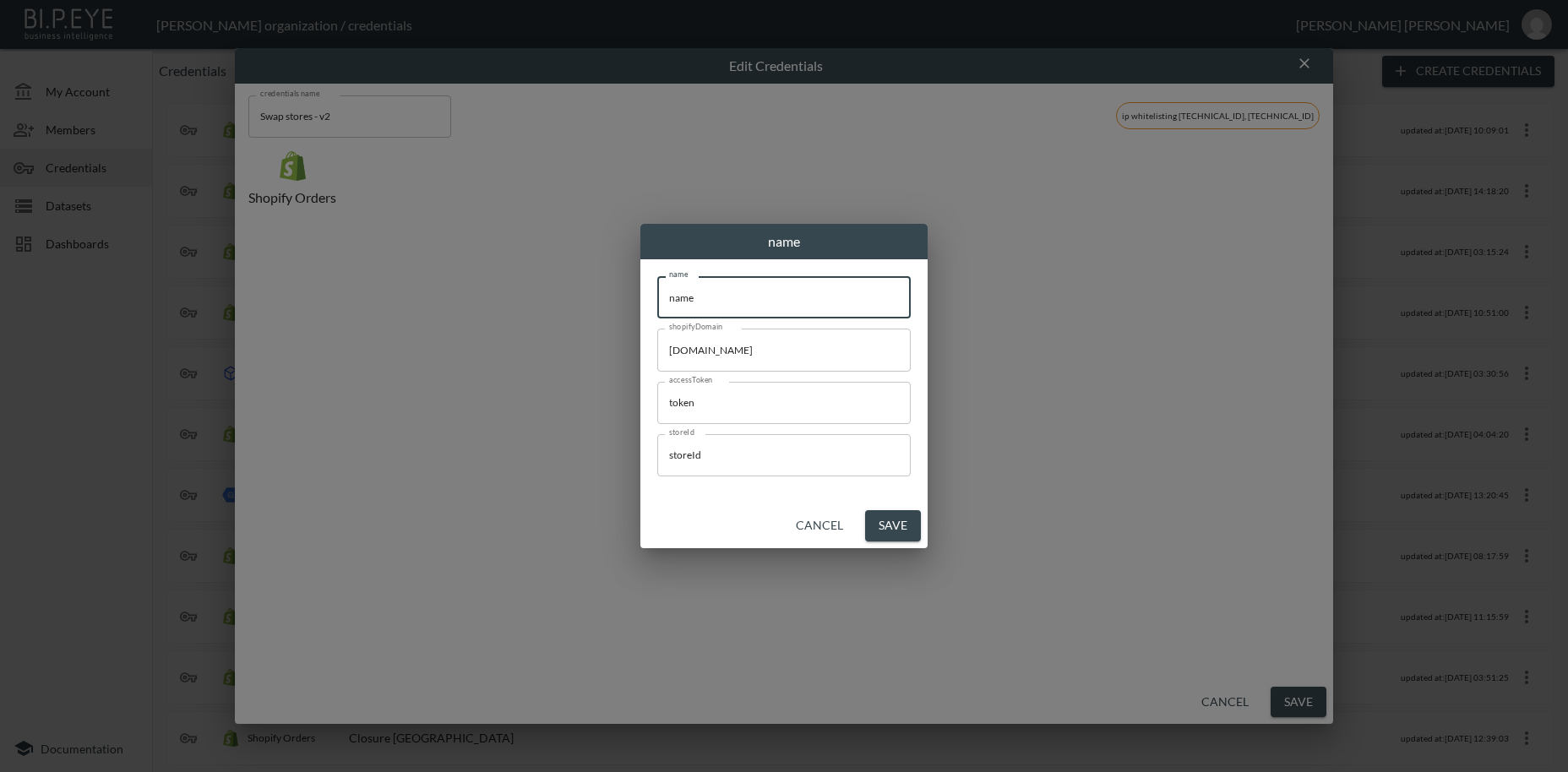
drag, startPoint x: 723, startPoint y: 293, endPoint x: 589, endPoint y: 287, distance: 134.1
click at [658, 287] on input "name" at bounding box center [784, 297] width 254 height 43
paste input "A VINTAGE FIT"
type input "A VINTAGE FIT"
drag, startPoint x: 812, startPoint y: 355, endPoint x: 555, endPoint y: 344, distance: 257.2
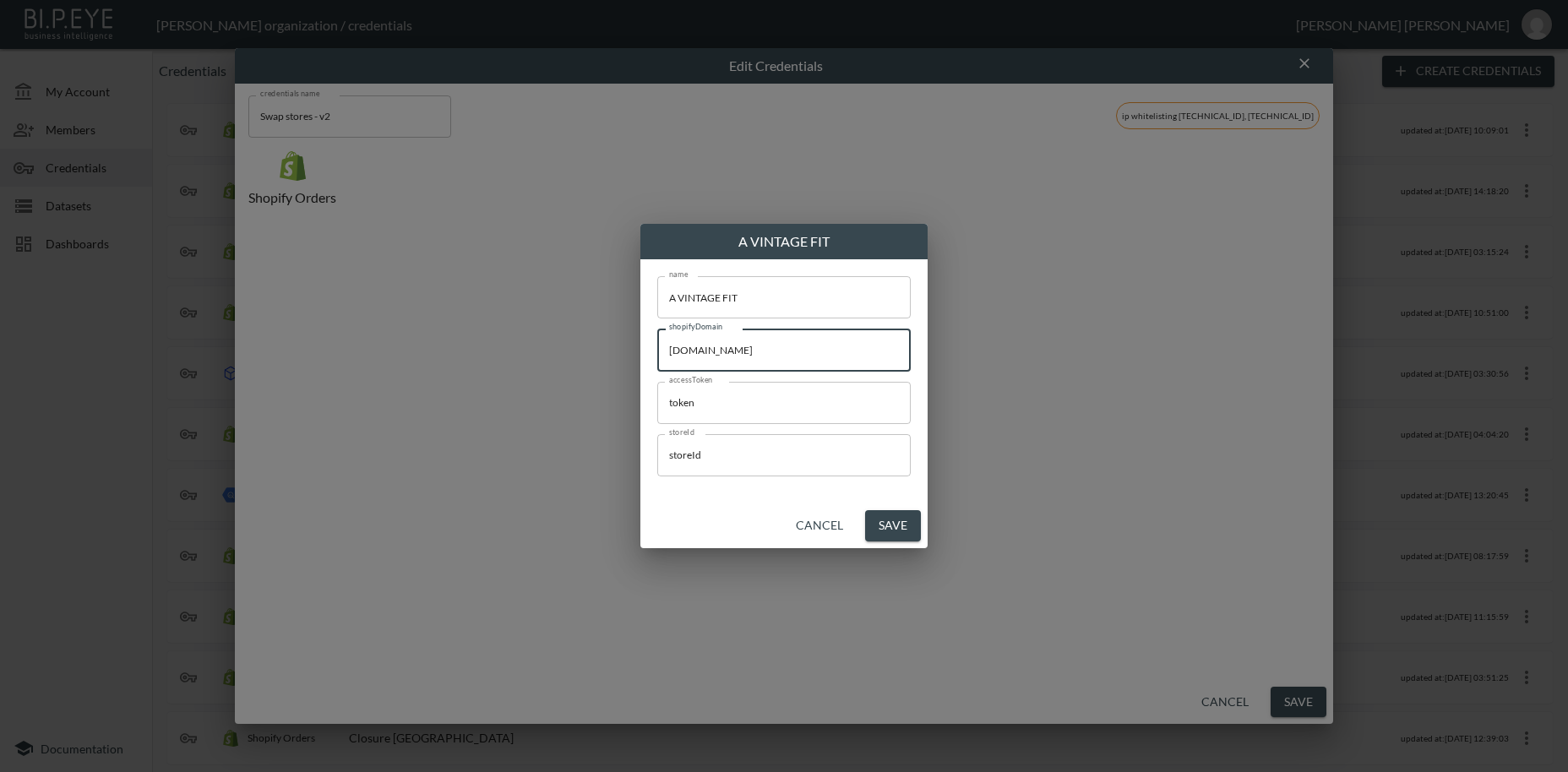
click at [658, 344] on input "[DOMAIN_NAME]" at bounding box center [784, 350] width 254 height 43
paste input "vint-fit"
type input "[DOMAIN_NAME]"
drag, startPoint x: 702, startPoint y: 408, endPoint x: 617, endPoint y: 401, distance: 85.3
click at [658, 401] on input "token" at bounding box center [784, 403] width 254 height 43
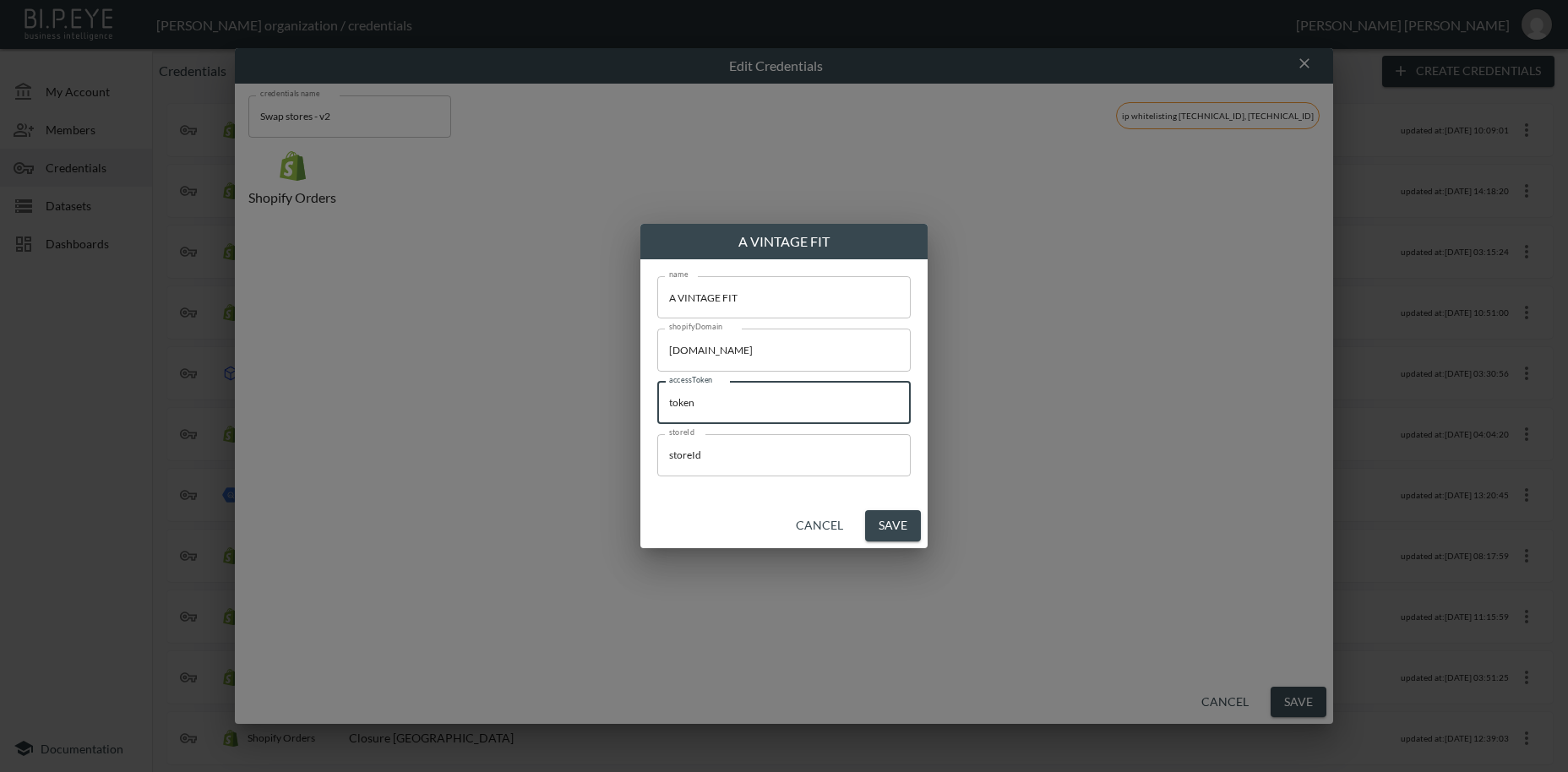
paste input "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"
type input "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"
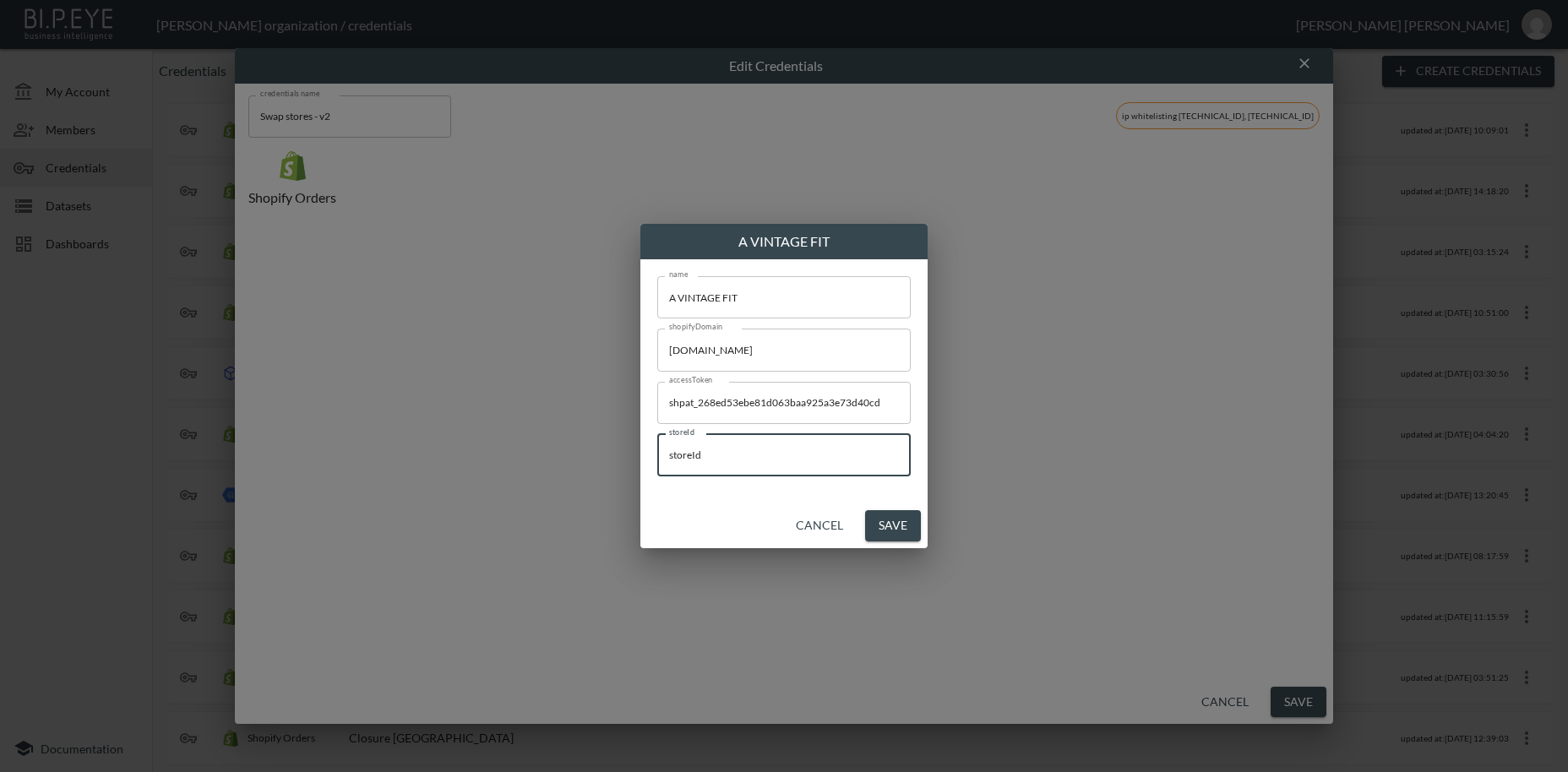
drag, startPoint x: 712, startPoint y: 454, endPoint x: 576, endPoint y: 446, distance: 136.2
click at [658, 446] on input "storeId" at bounding box center [784, 455] width 254 height 43
paste input "QzK3lM2ZYYf9N3ZU7b1I"
type input "QzK3lM2ZYYf9N3ZU7b1I"
click at [900, 530] on button "Save" at bounding box center [893, 526] width 56 height 31
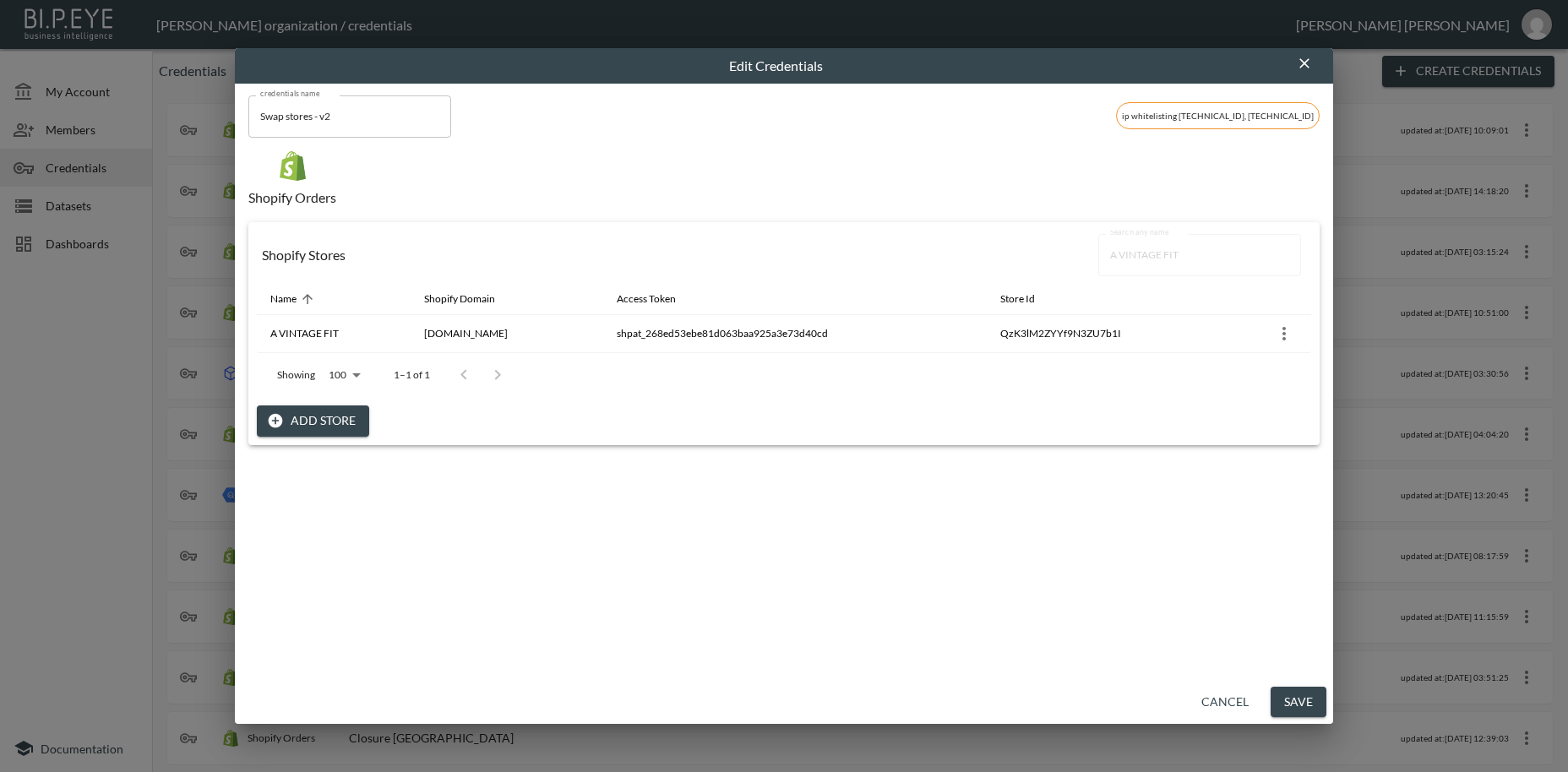
click at [1300, 700] on button "Save" at bounding box center [1299, 702] width 56 height 31
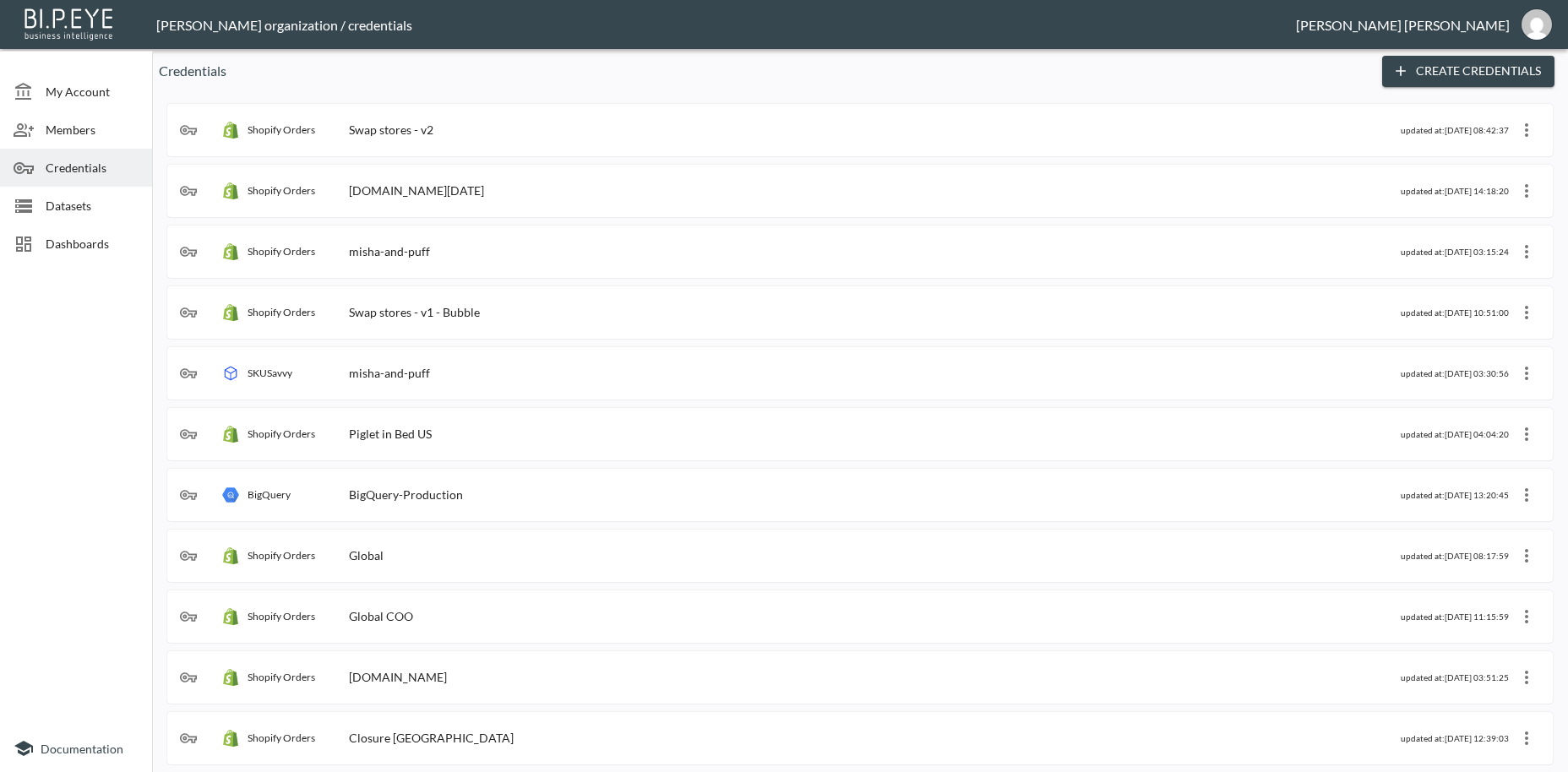
click at [443, 313] on div "Swap stores - v1 - Bubble" at bounding box center [414, 312] width 131 height 15
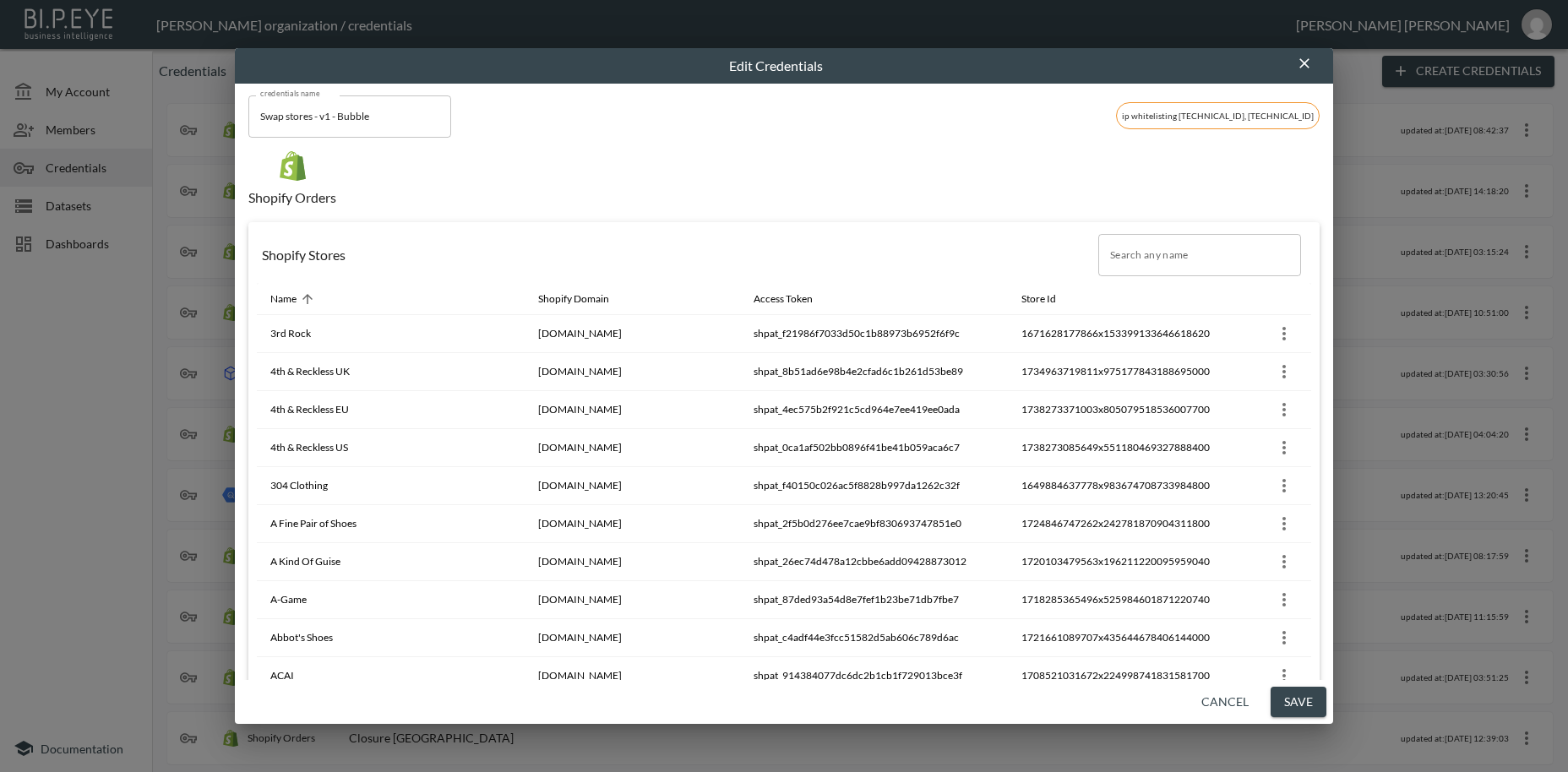
click at [1128, 256] on input "Search any name" at bounding box center [1199, 256] width 202 height 43
paste input "British Attire"
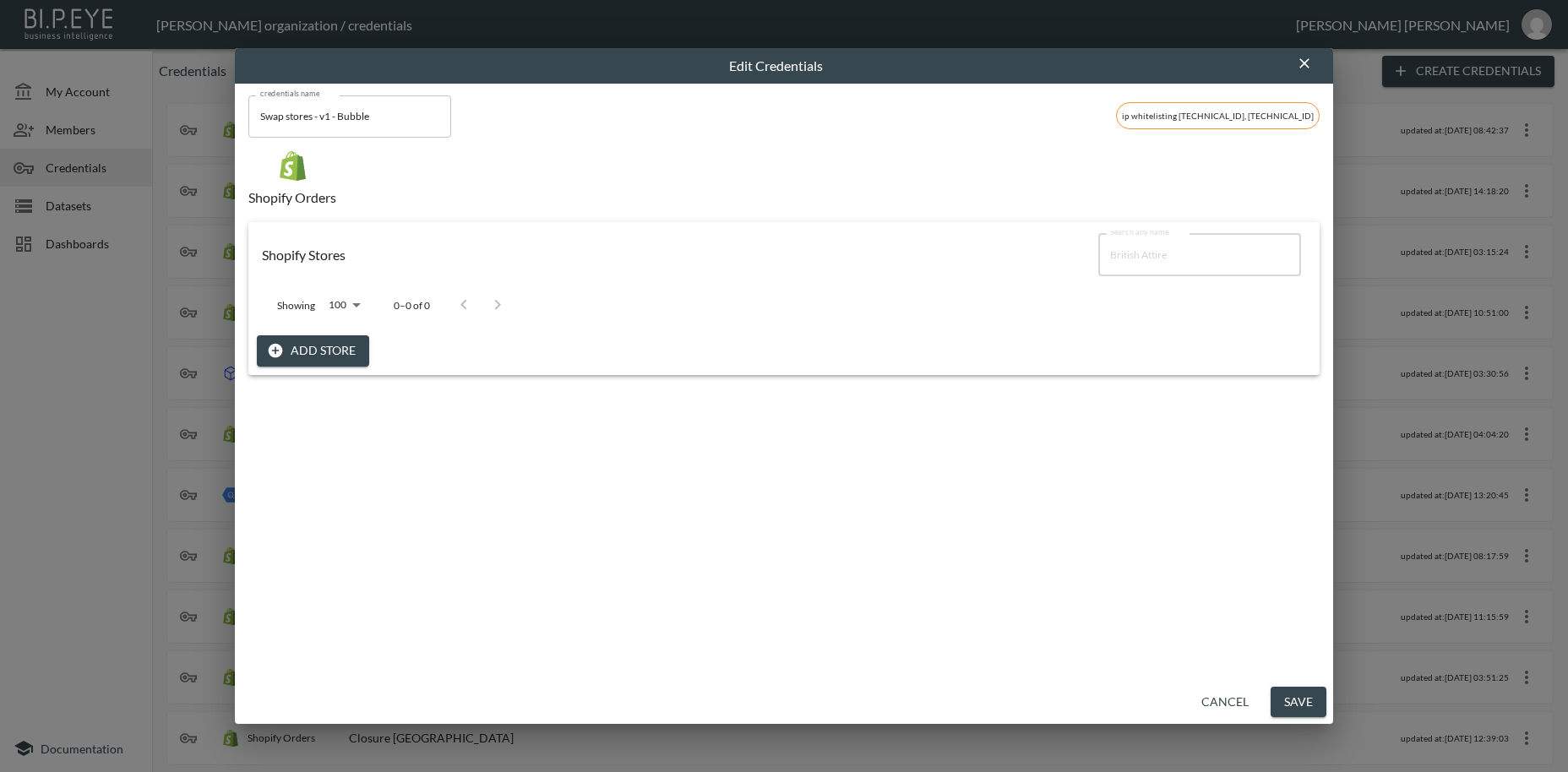
type input "British Attire"
click at [310, 347] on button "Add Store" at bounding box center [313, 351] width 112 height 31
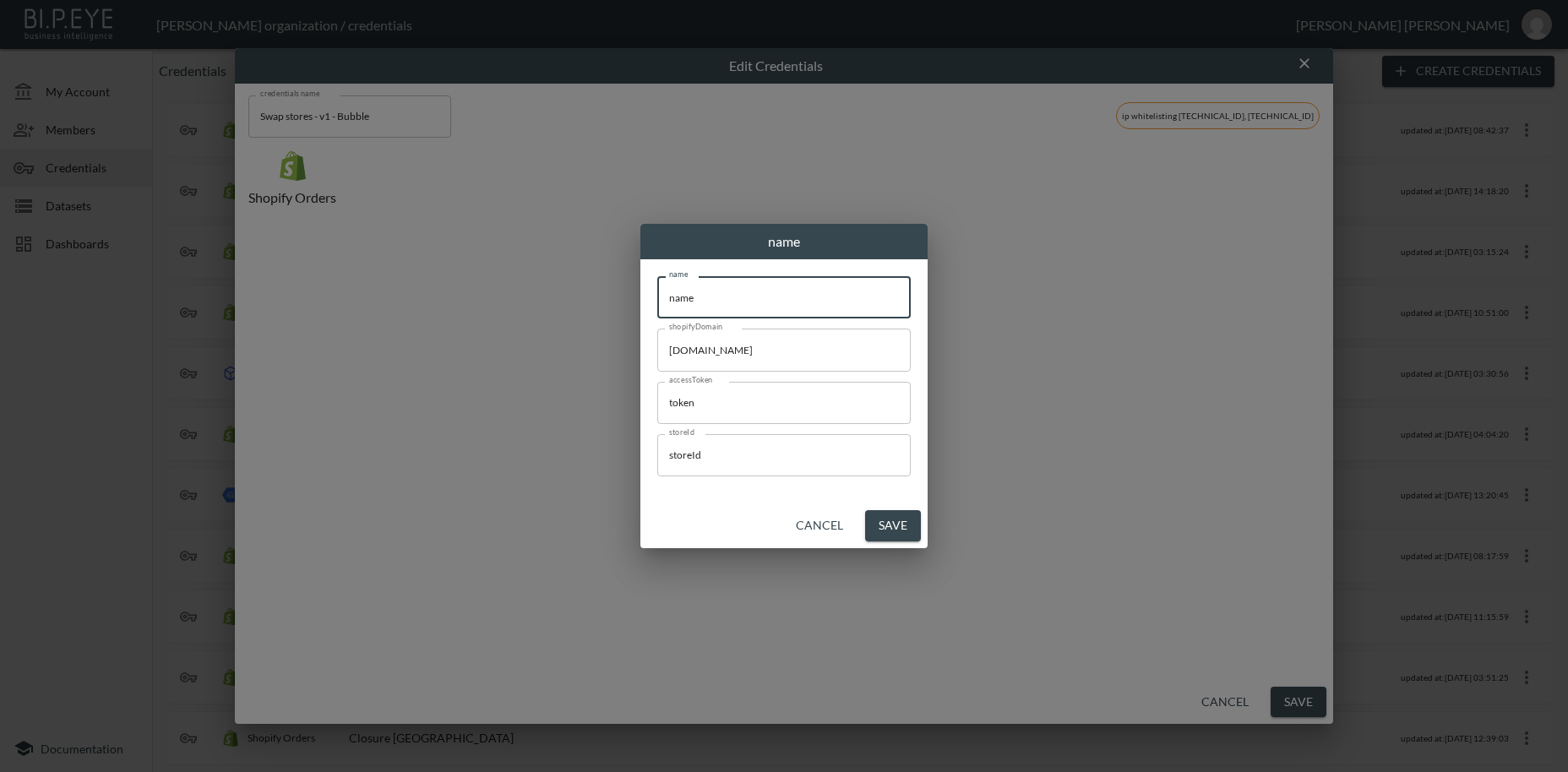
drag, startPoint x: 779, startPoint y: 303, endPoint x: 619, endPoint y: 294, distance: 160.3
click at [658, 294] on input "name" at bounding box center [784, 297] width 254 height 43
paste input "British Attir"
type input "British Attire"
drag, startPoint x: 821, startPoint y: 355, endPoint x: 576, endPoint y: 387, distance: 247.1
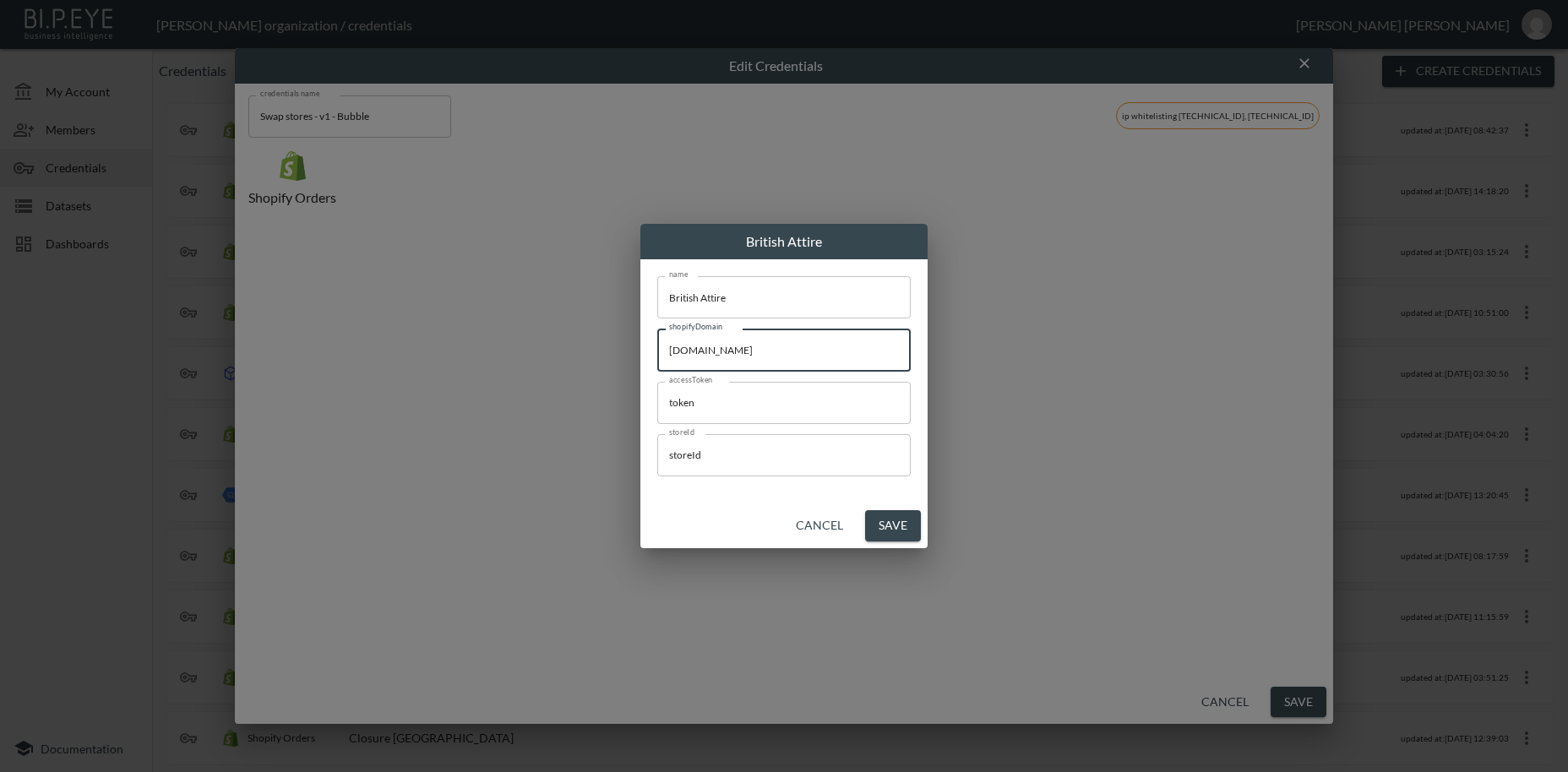
click at [658, 336] on input "[DOMAIN_NAME]" at bounding box center [784, 350] width 254 height 43
paste input "[DEMOGRAPHIC_DATA]-attir"
type input "[DOMAIN_NAME]"
drag, startPoint x: 598, startPoint y: 405, endPoint x: 575, endPoint y: 423, distance: 29.2
click at [658, 404] on input "token" at bounding box center [784, 403] width 254 height 43
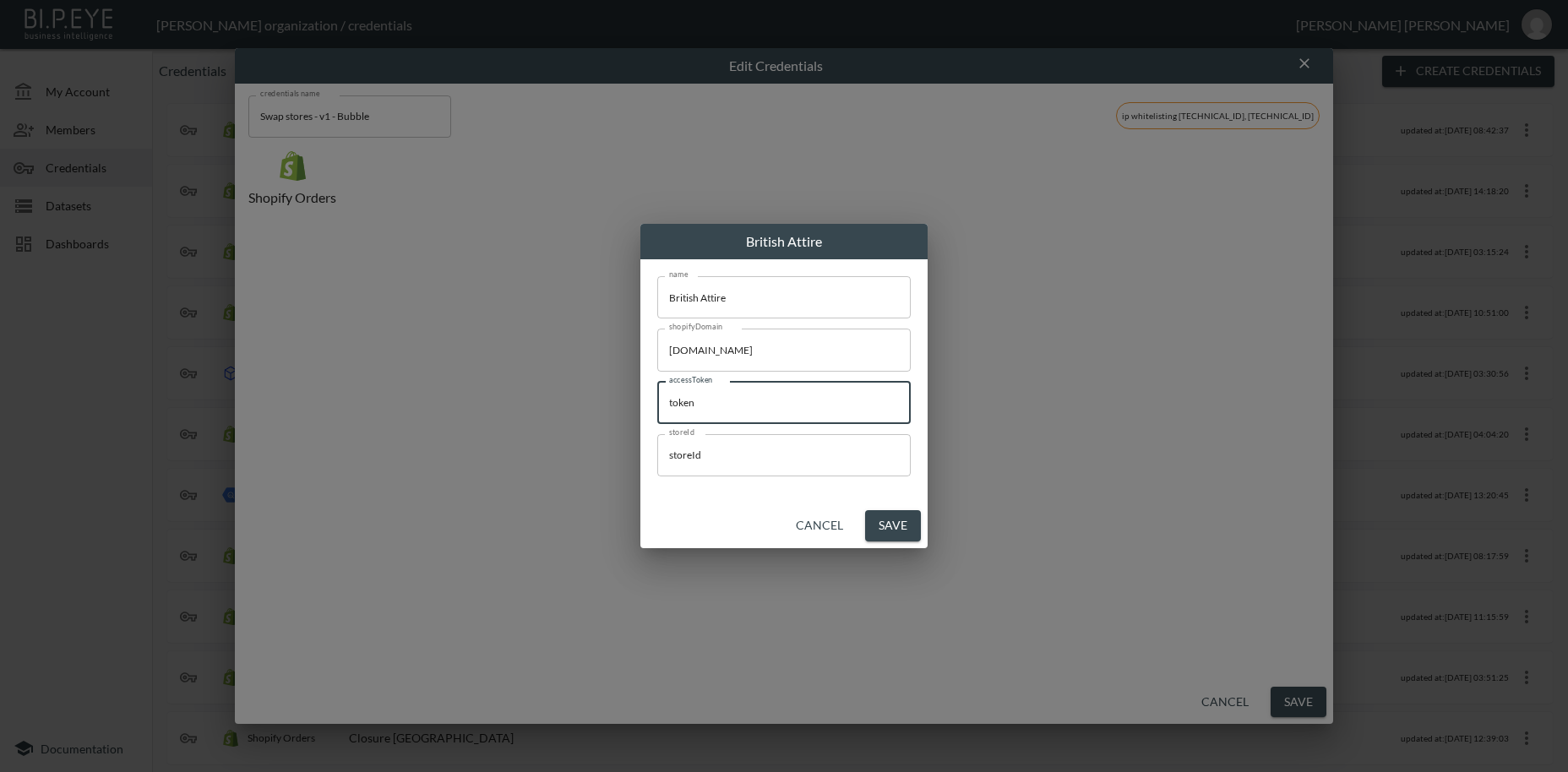
paste input "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"
type input "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"
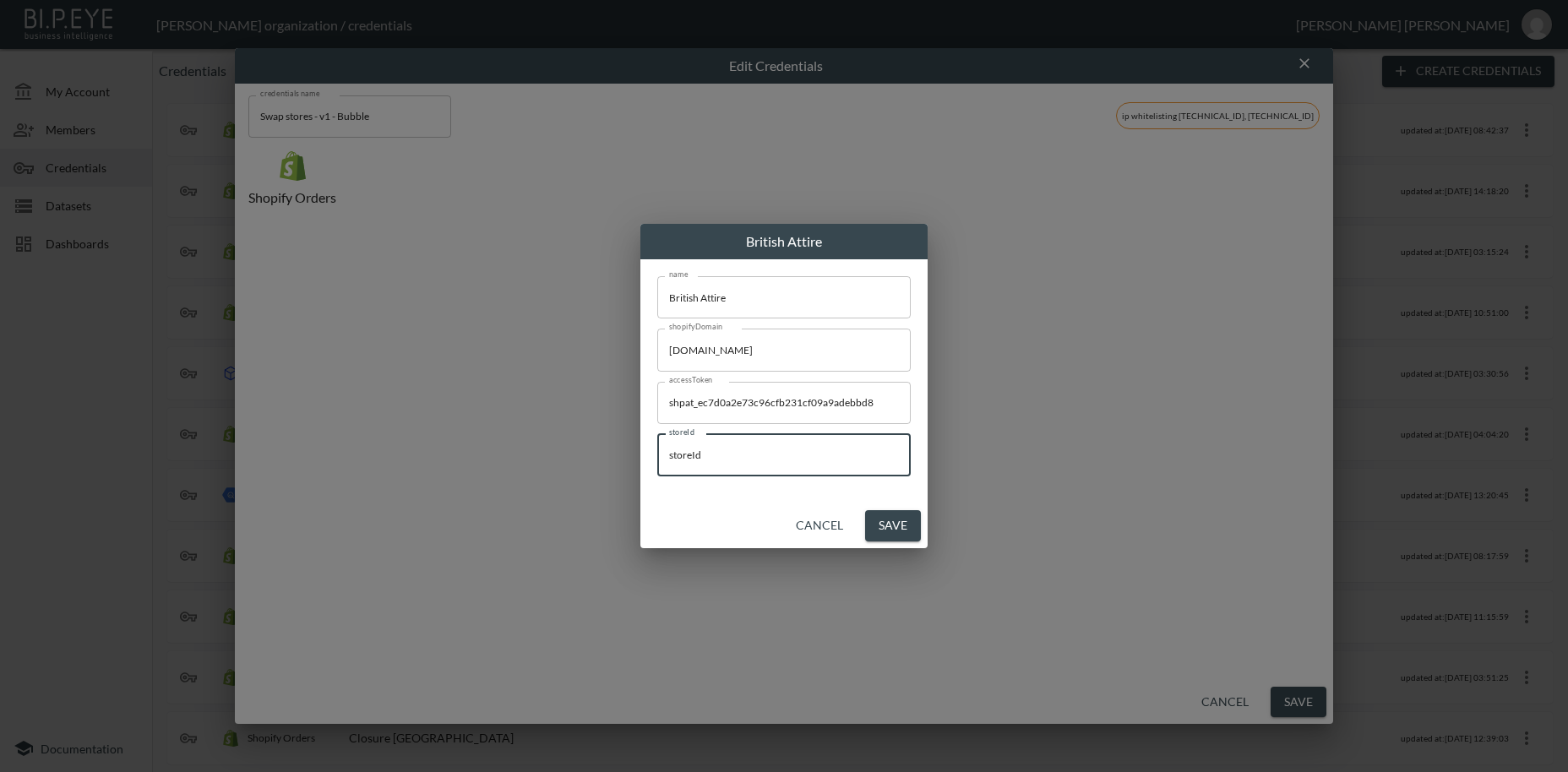
drag, startPoint x: 764, startPoint y: 463, endPoint x: 600, endPoint y: 475, distance: 164.4
click at [658, 449] on input "storeId" at bounding box center [784, 455] width 254 height 43
paste input "1755784586976x511755887858417660"
type input "1755784586976x511755887858417660"
click at [900, 528] on button "Save" at bounding box center [893, 526] width 56 height 31
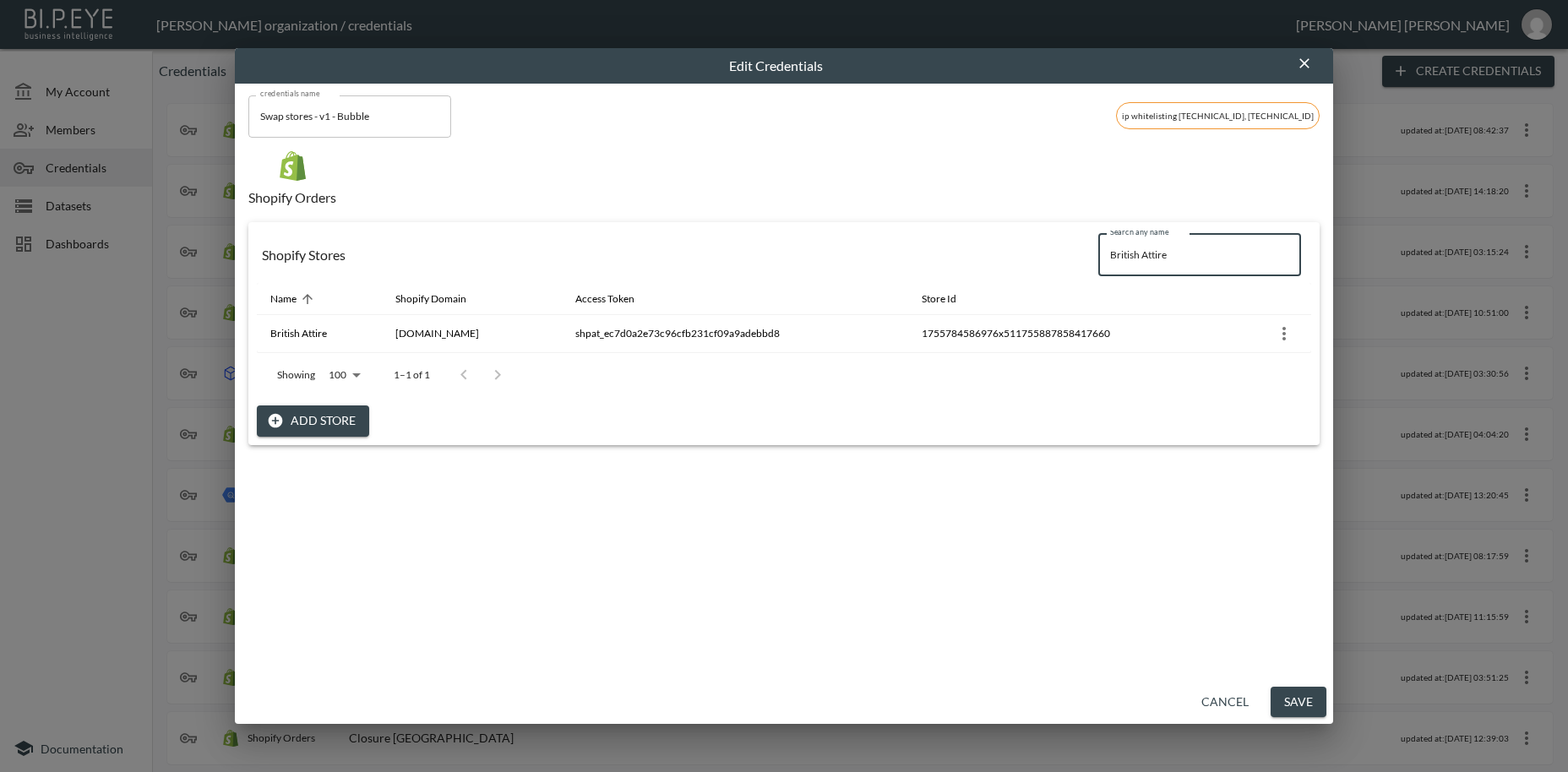
drag, startPoint x: 1189, startPoint y: 251, endPoint x: 1037, endPoint y: 251, distance: 152.0
click at [1098, 251] on input "British Attire" at bounding box center [1199, 256] width 202 height 43
paste input "Dandelion Antiques"
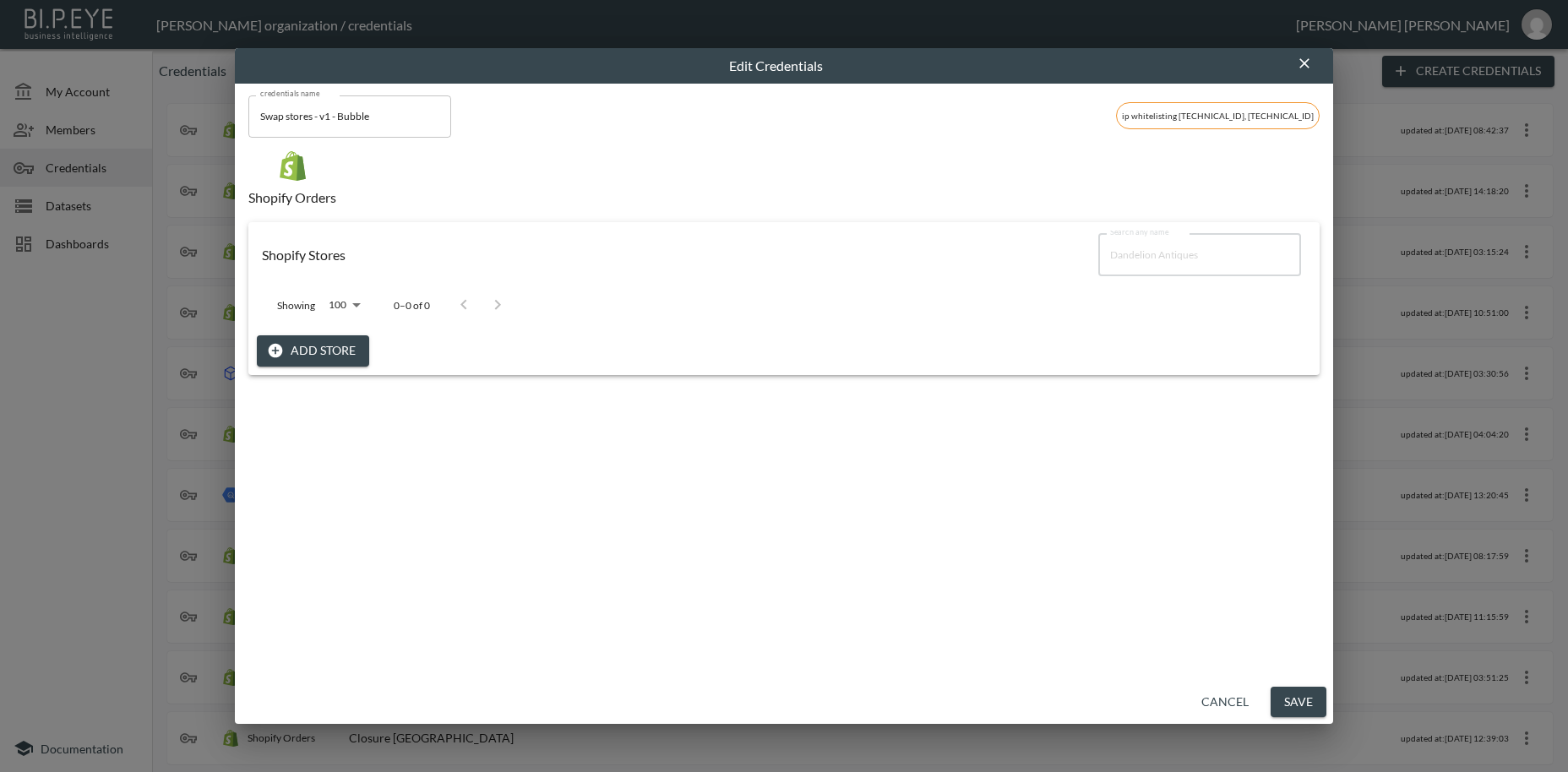
type input "Dandelion Antiques"
click at [333, 349] on button "Add Store" at bounding box center [313, 351] width 112 height 31
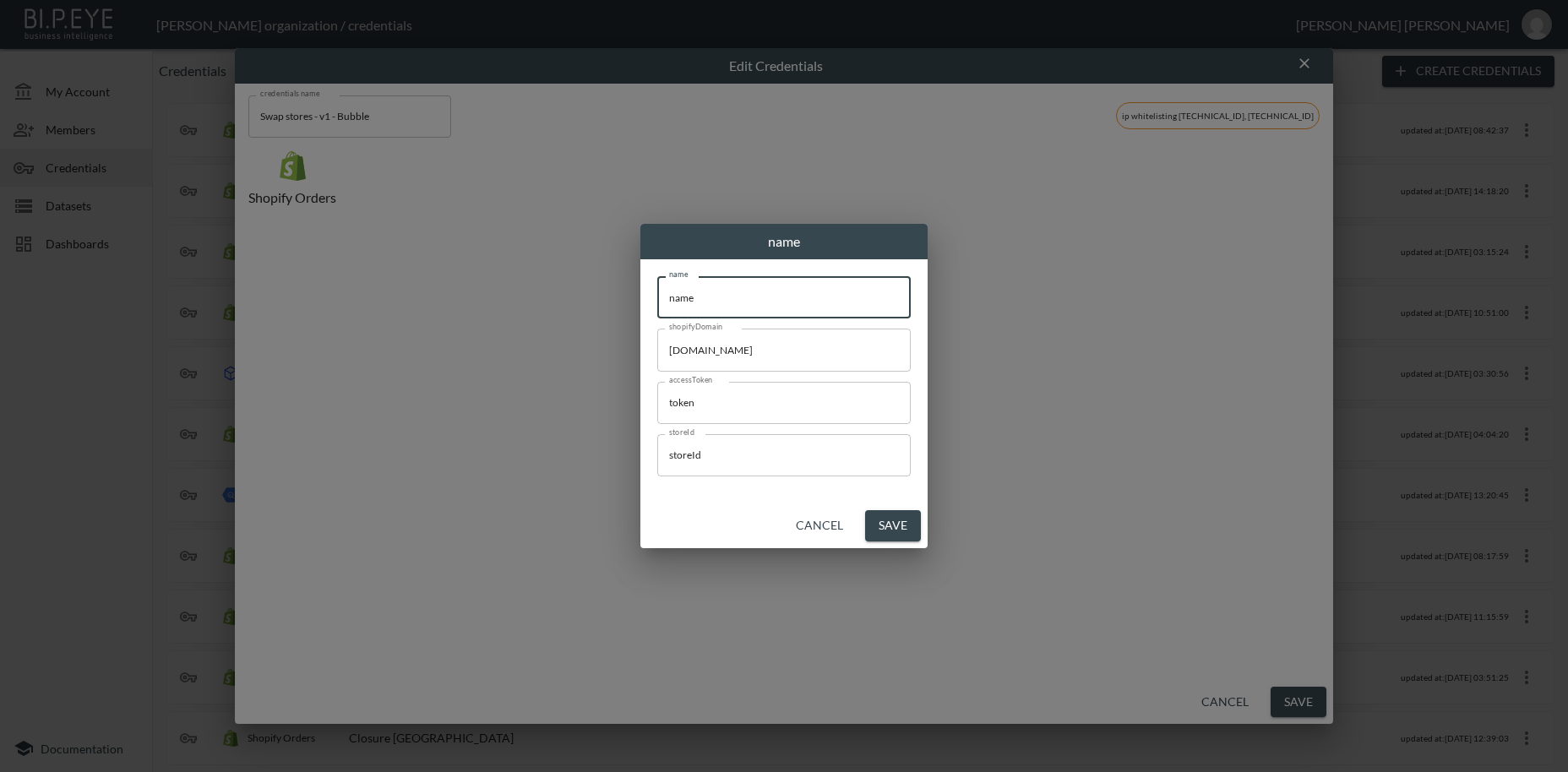
drag, startPoint x: 733, startPoint y: 298, endPoint x: 562, endPoint y: 281, distance: 171.8
click at [658, 281] on input "name" at bounding box center [784, 297] width 254 height 43
paste input "Dandelion Antiques"
type input "Dandelion Antiques"
drag, startPoint x: 835, startPoint y: 353, endPoint x: 507, endPoint y: 334, distance: 328.5
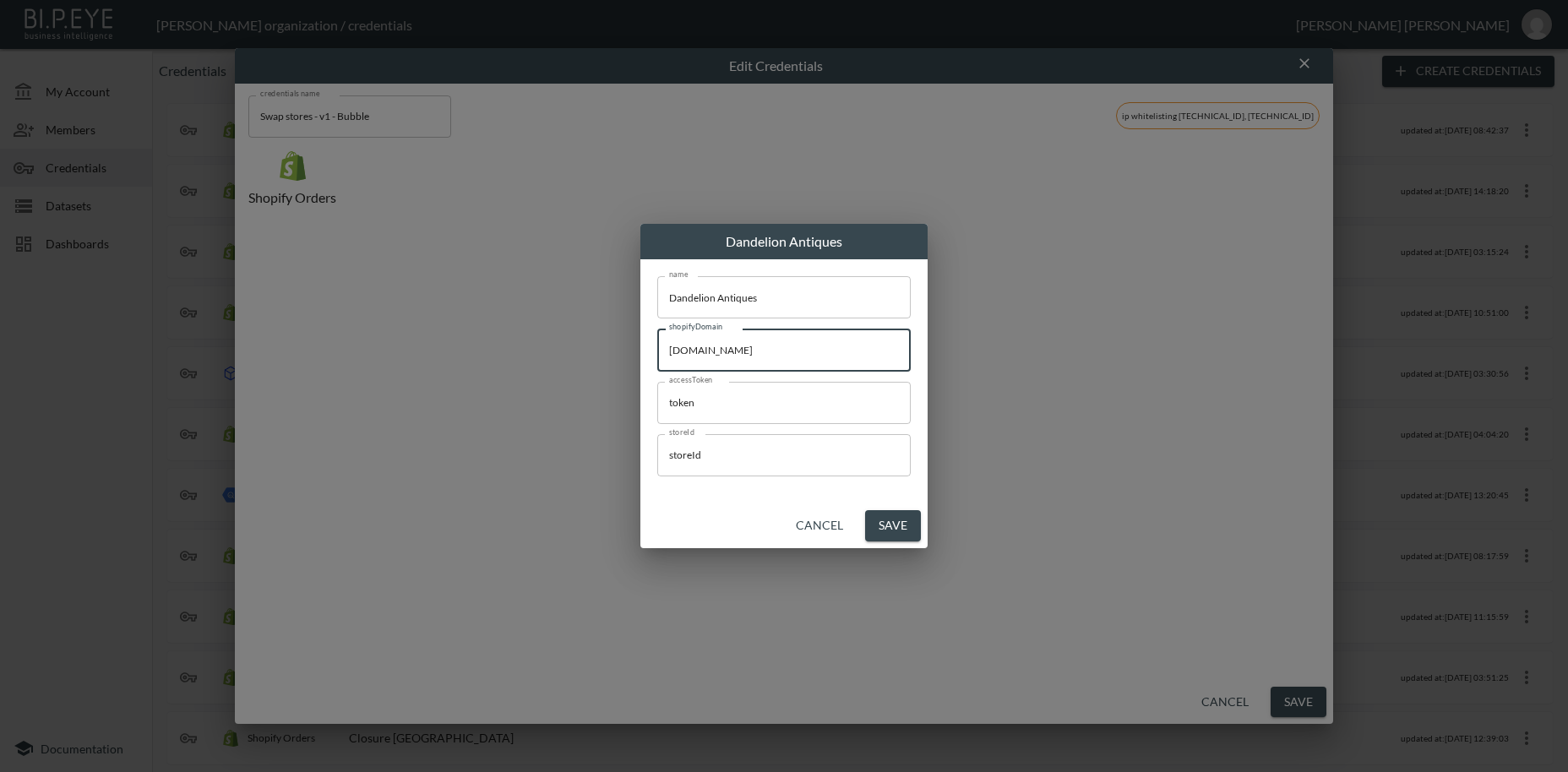
click at [658, 334] on input "[DOMAIN_NAME]" at bounding box center [784, 350] width 254 height 43
paste input "dandelion-antiques"
type input "[DOMAIN_NAME]"
drag, startPoint x: 574, startPoint y: 399, endPoint x: 599, endPoint y: 443, distance: 50.6
click at [658, 400] on input "token" at bounding box center [784, 403] width 254 height 43
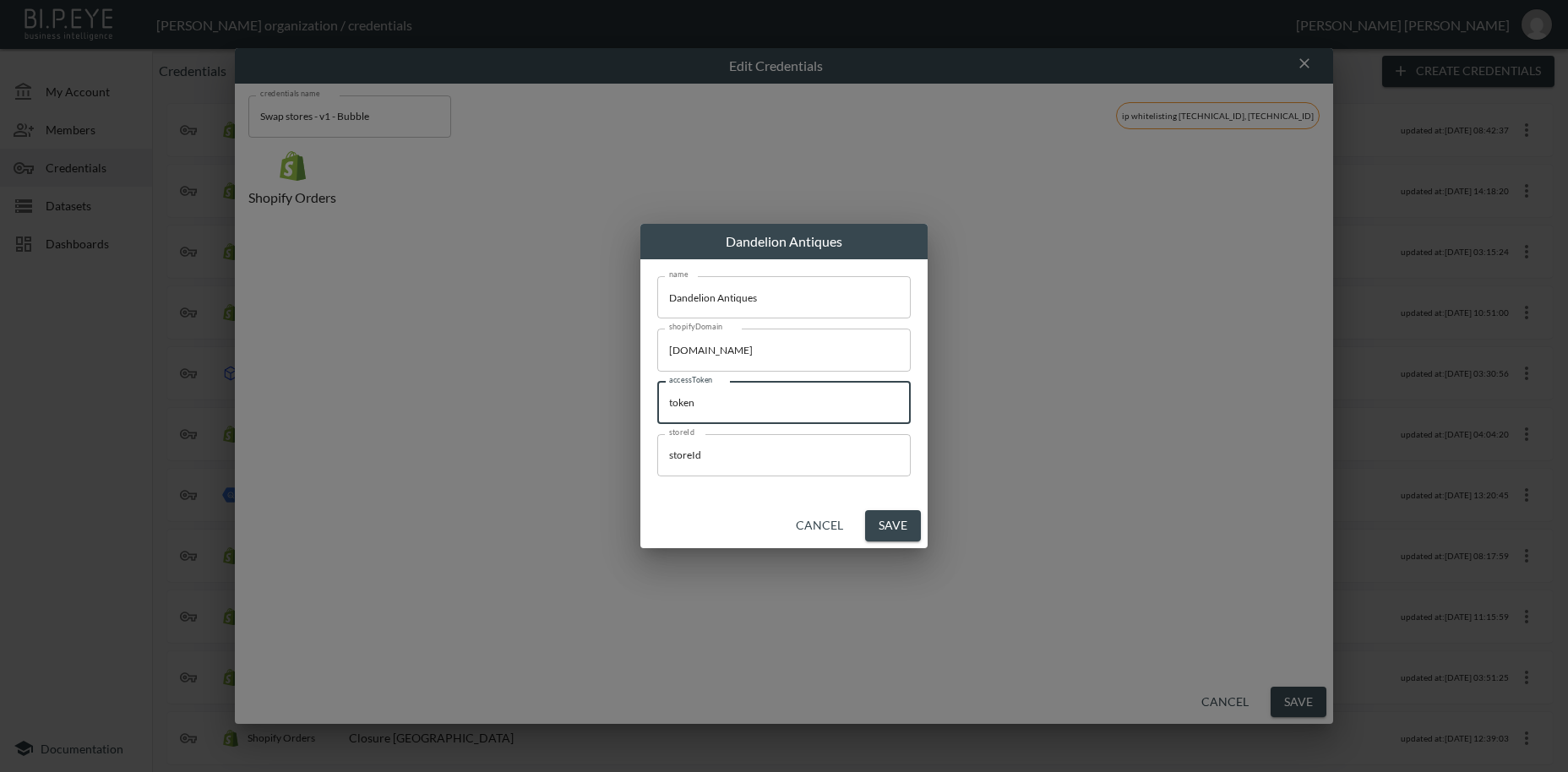
paste input "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"
type input "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"
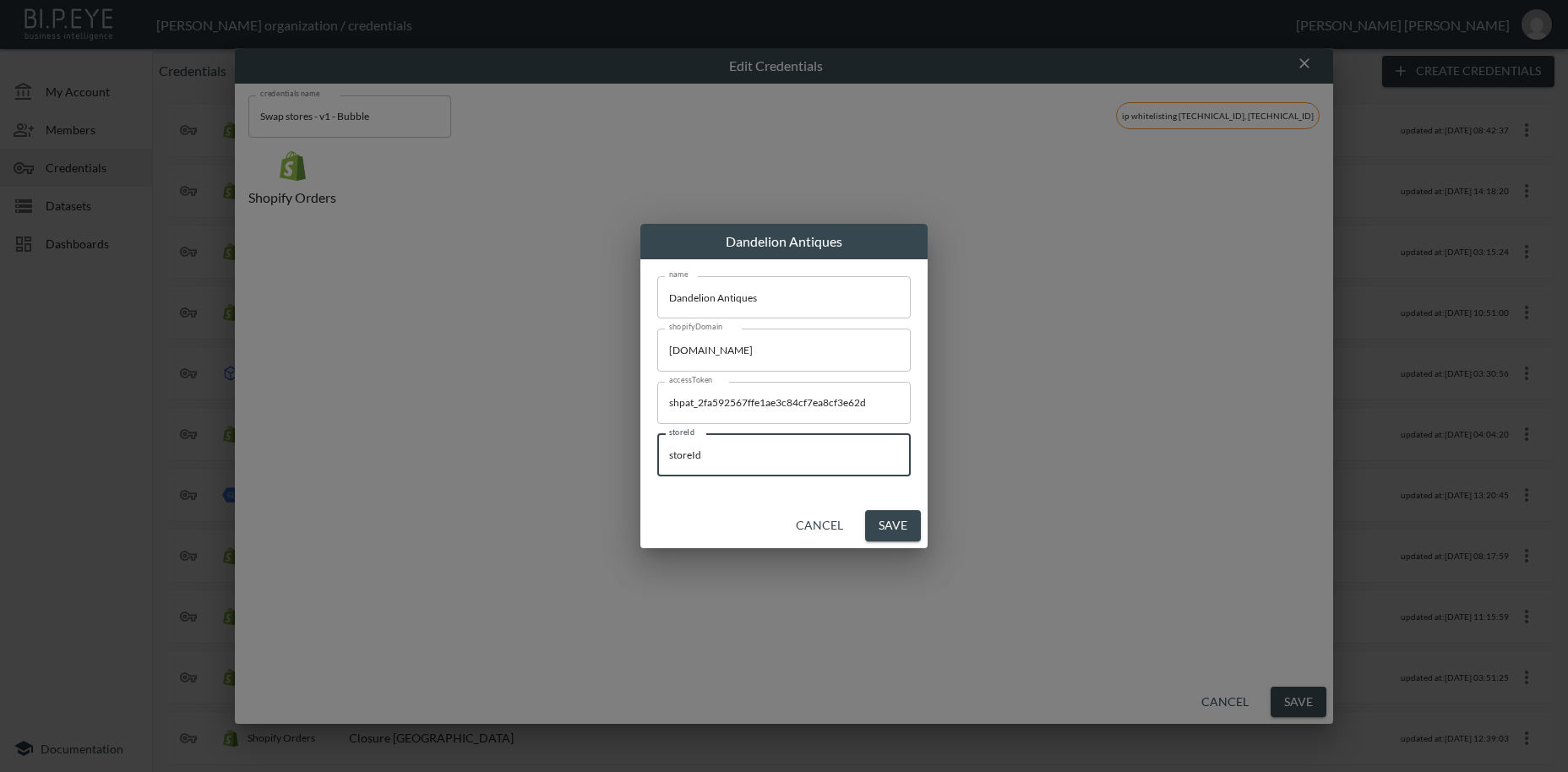
click at [658, 442] on input "storeId" at bounding box center [784, 455] width 254 height 43
paste input "1755864467302x911415201731969000"
type input "1755864467302x911415201731969000"
click at [895, 529] on button "Save" at bounding box center [893, 526] width 56 height 31
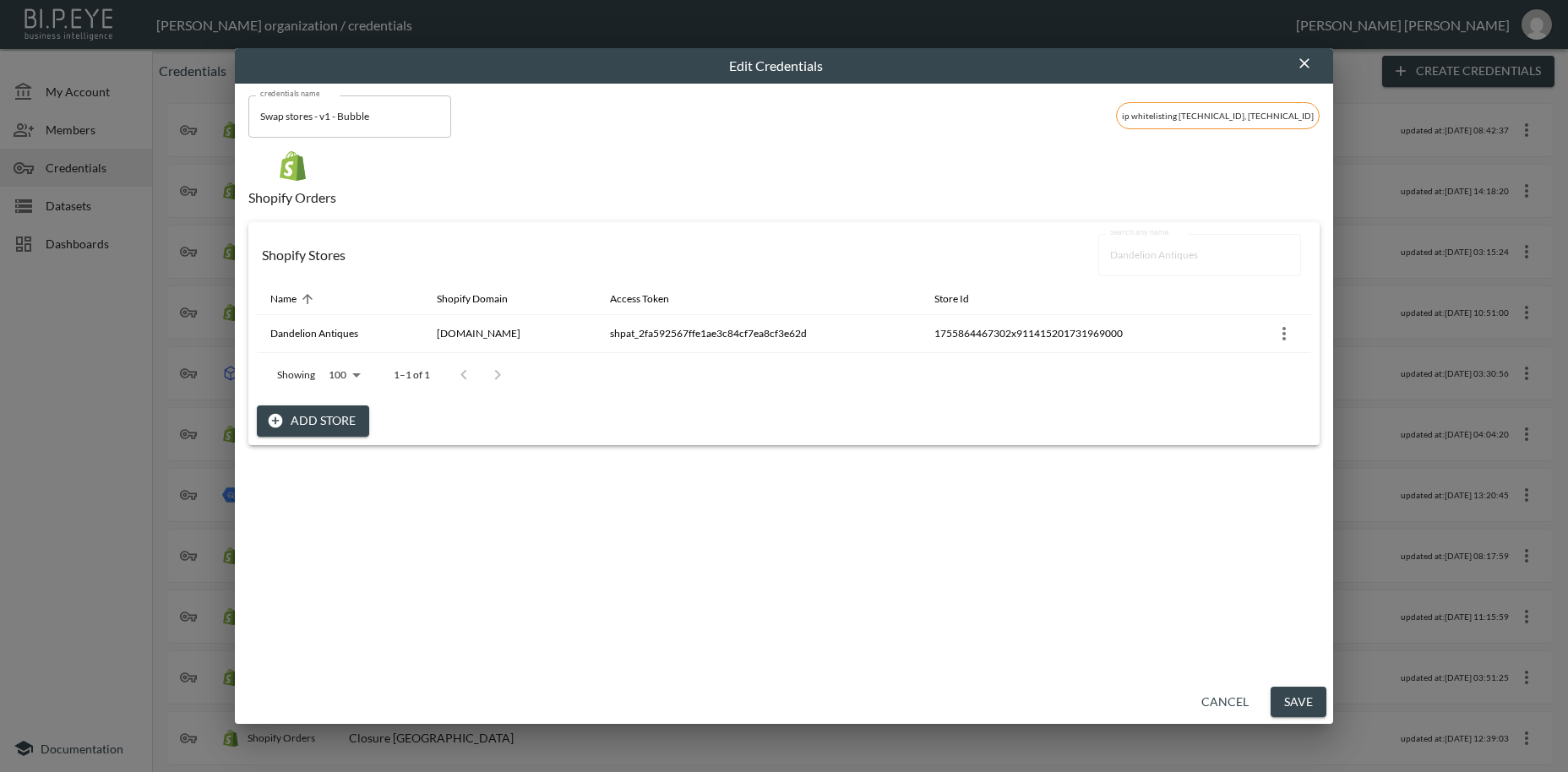
click at [1298, 708] on button "Save" at bounding box center [1299, 702] width 56 height 31
